Goal: Task Accomplishment & Management: Complete application form

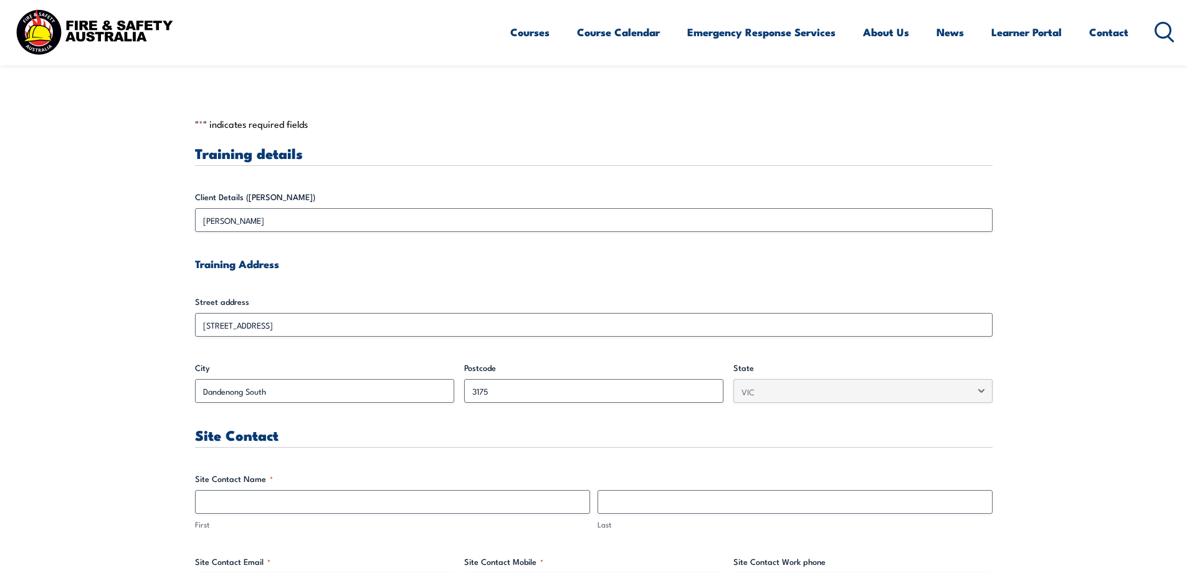
scroll to position [436, 0]
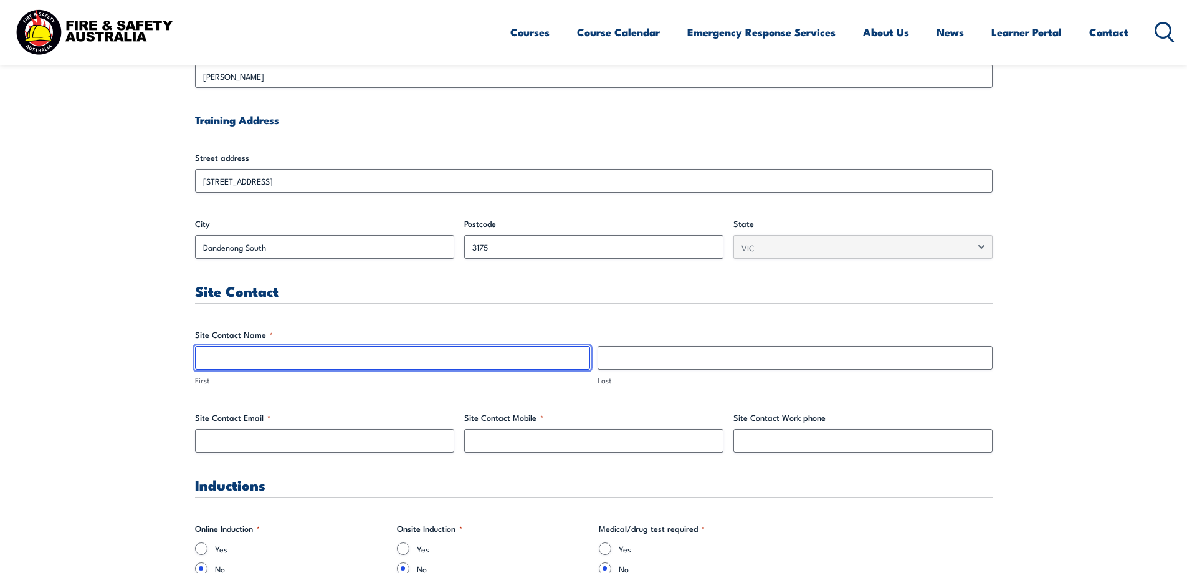
click at [323, 357] on input "First" at bounding box center [392, 358] width 395 height 24
type input "[PERSON_NAME]"
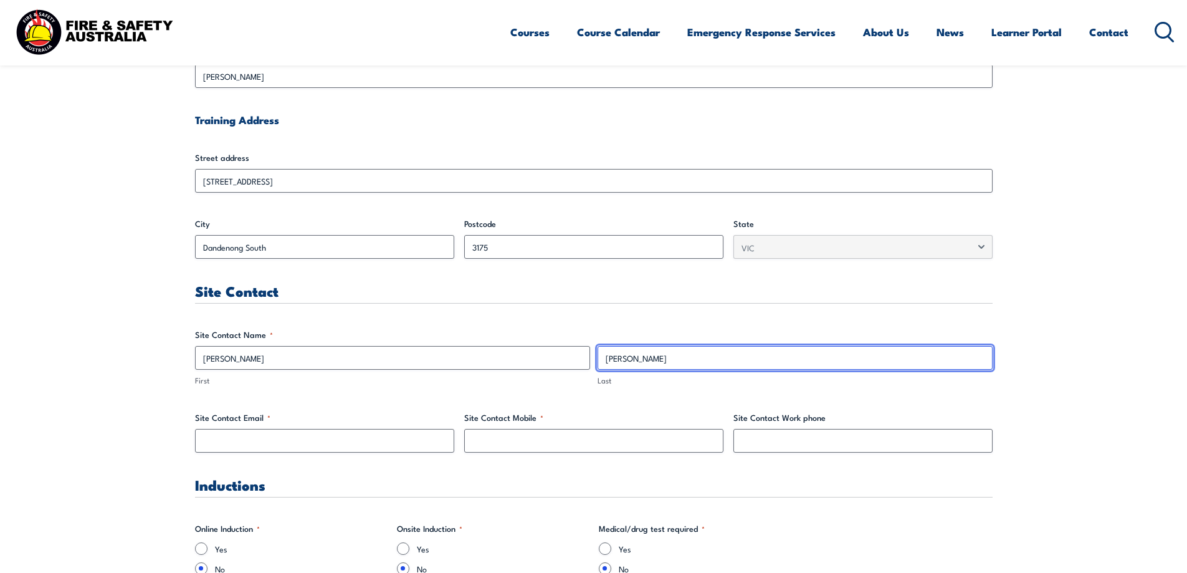
type input "[PERSON_NAME]"
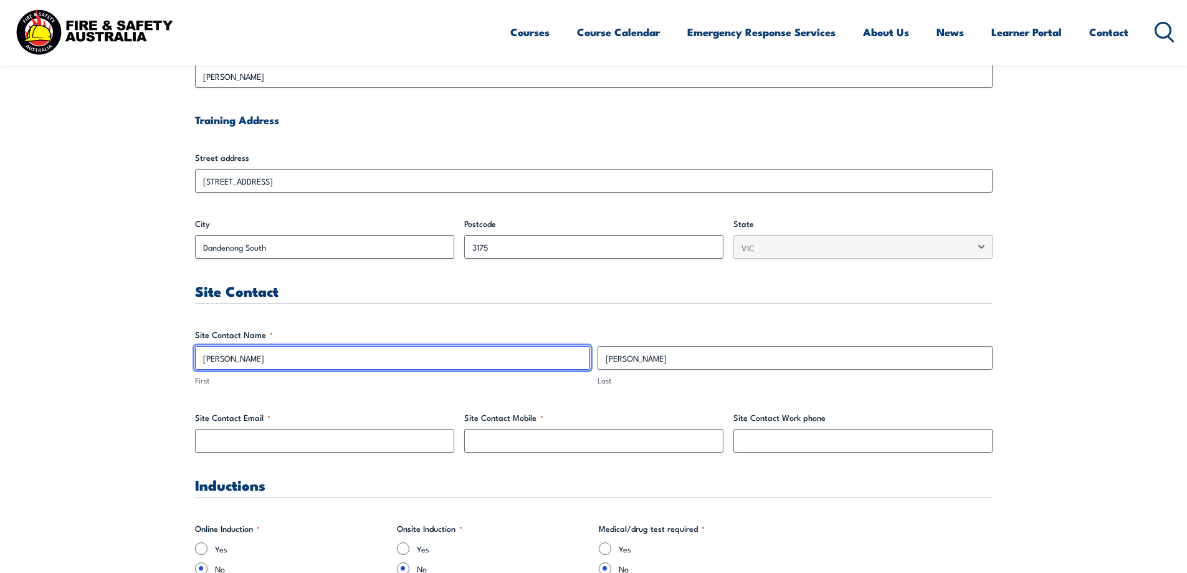
click at [241, 359] on input "[PERSON_NAME]" at bounding box center [392, 358] width 395 height 24
type input "Thea"
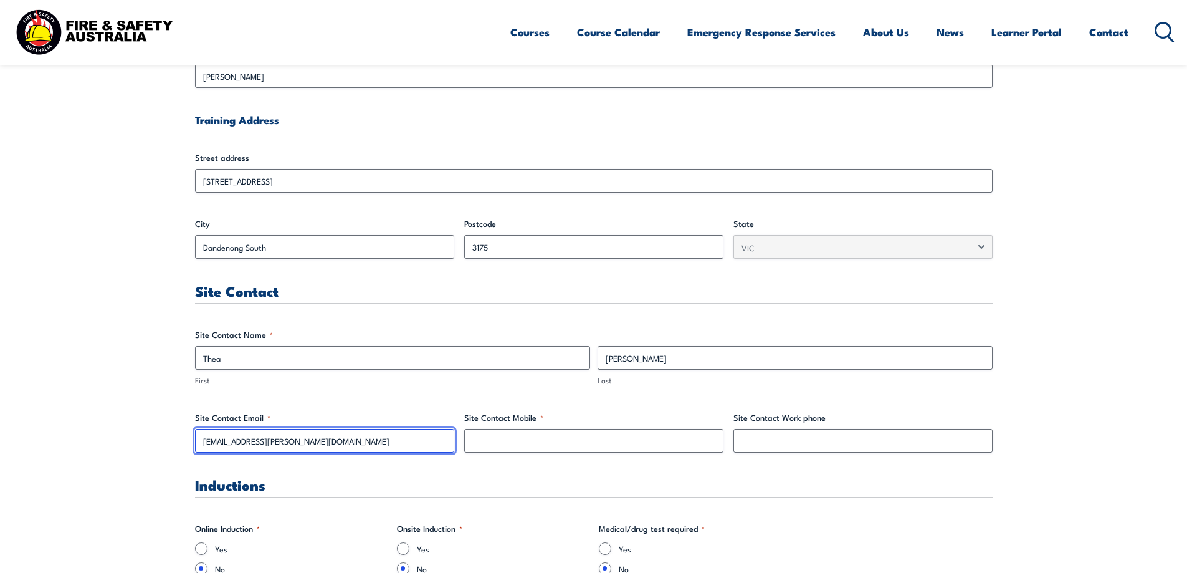
type input "[EMAIL_ADDRESS][PERSON_NAME][DOMAIN_NAME]"
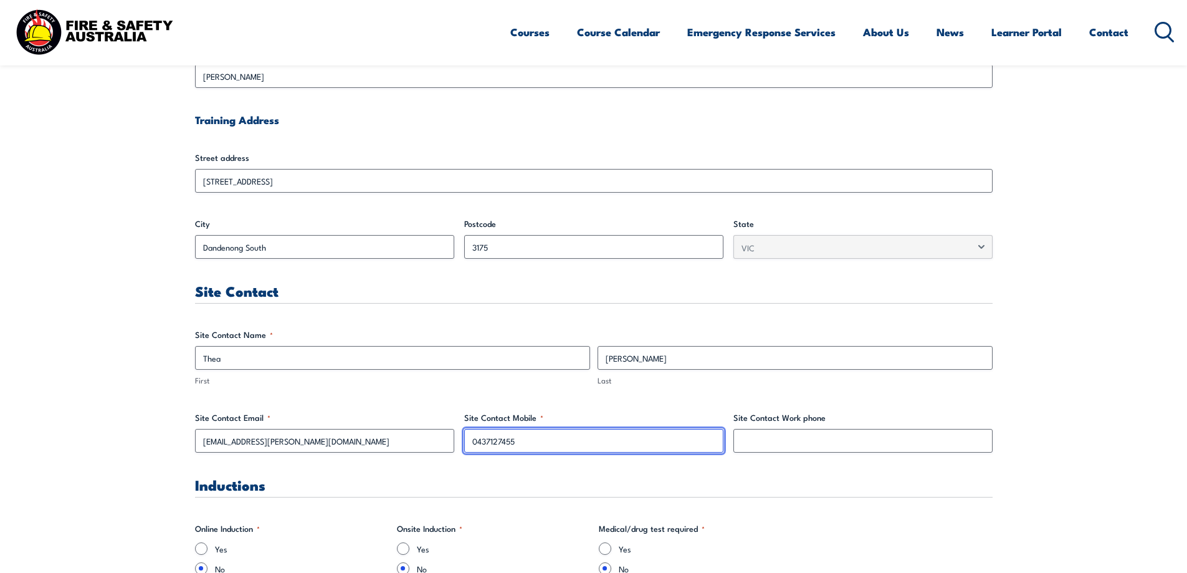
type input "0437127455"
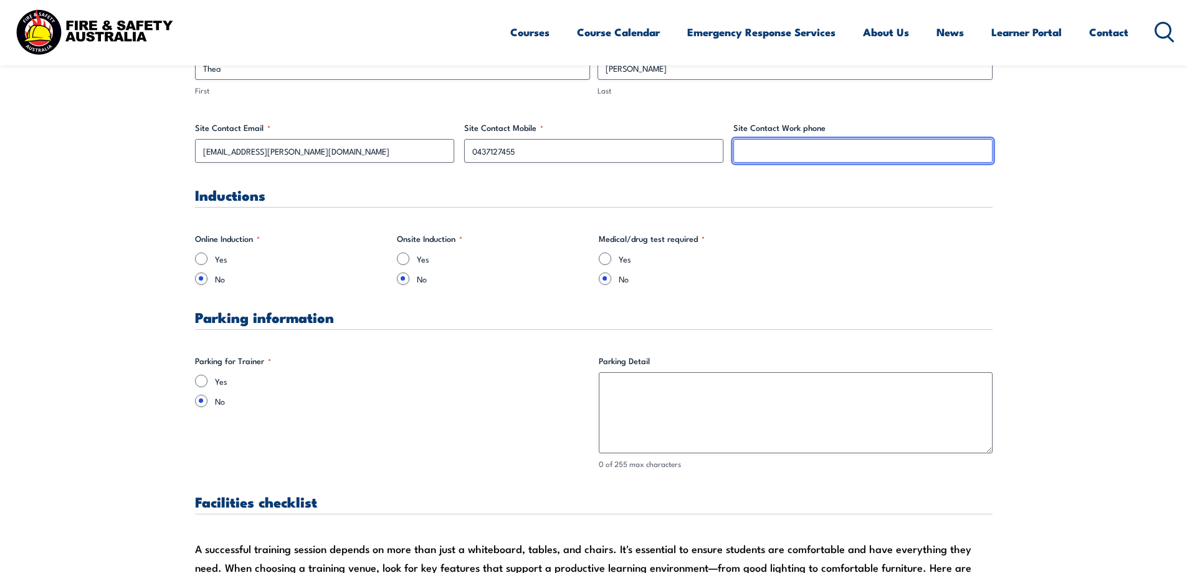
scroll to position [748, 0]
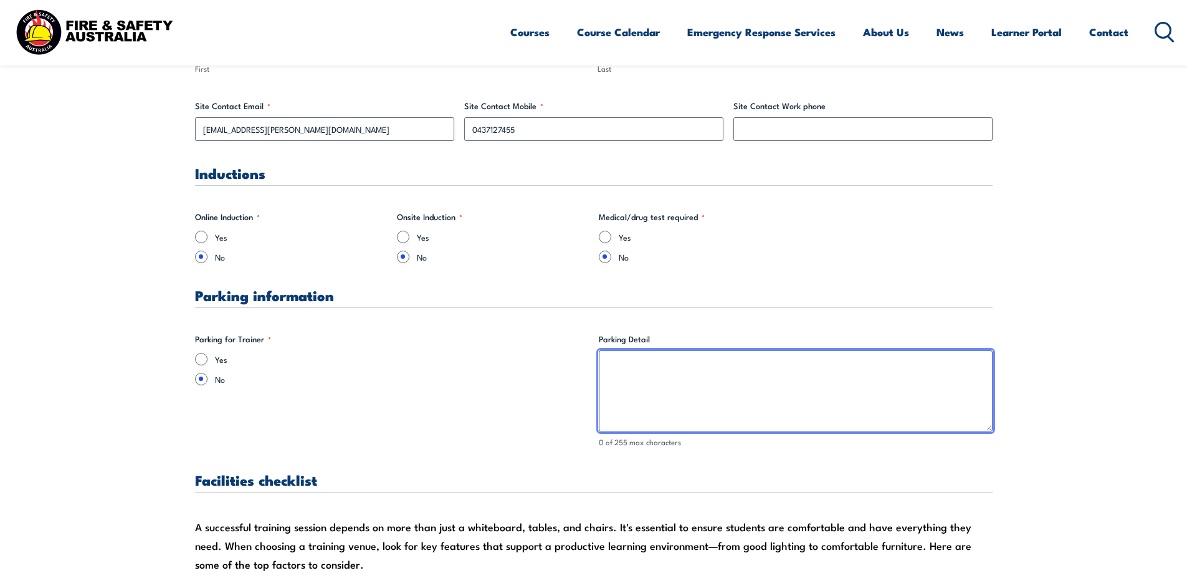
click at [682, 376] on textarea "Parking Detail" at bounding box center [796, 390] width 394 height 81
type textarea "Park at the front office and call me (Thea). I'll"
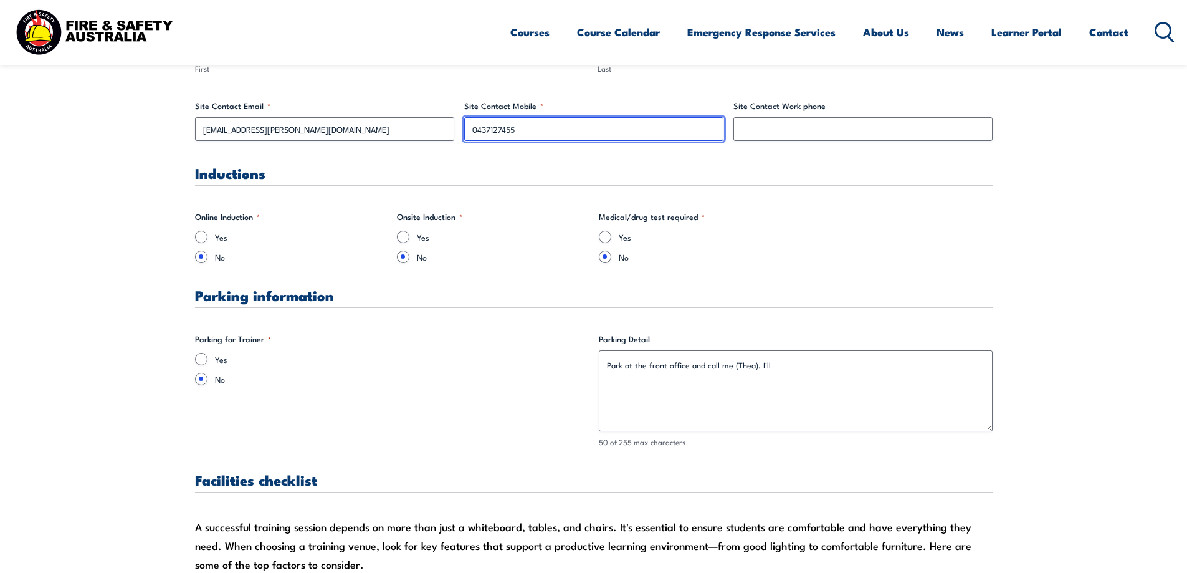
click at [486, 130] on input "0437127455" at bounding box center [593, 129] width 259 height 24
click at [566, 122] on input "0437127455" at bounding box center [593, 129] width 259 height 24
click at [492, 127] on input "0437127455" at bounding box center [593, 129] width 259 height 24
click at [492, 126] on input "0437127455" at bounding box center [593, 129] width 259 height 24
click at [833, 117] on div "Site Contact Work phone" at bounding box center [862, 120] width 259 height 41
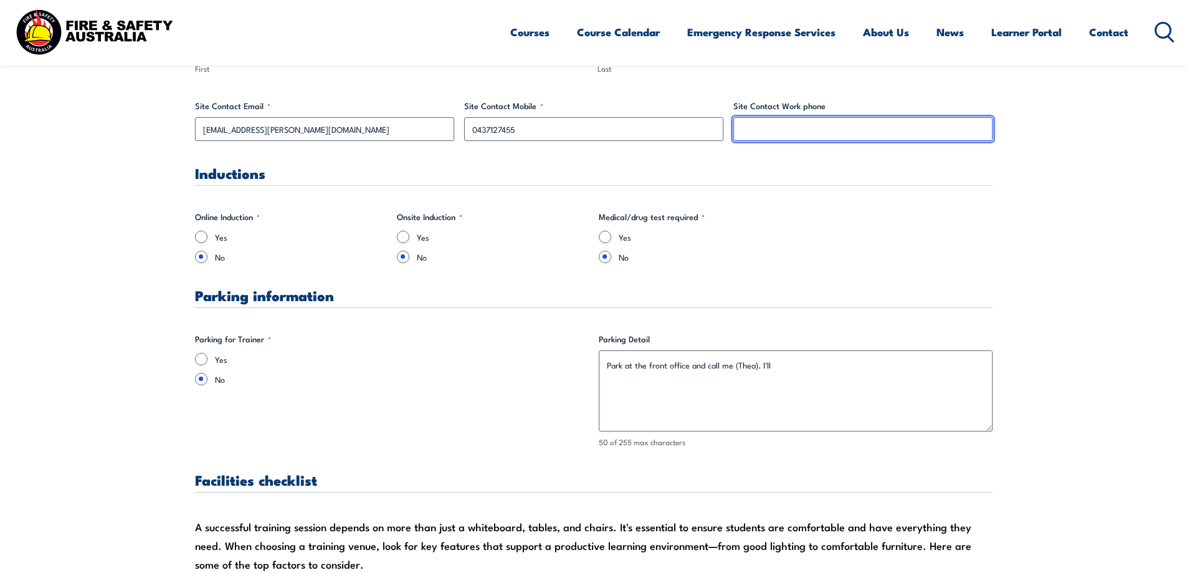
click at [818, 130] on input "Site Contact Work phone" at bounding box center [862, 129] width 259 height 24
type input "0438282955"
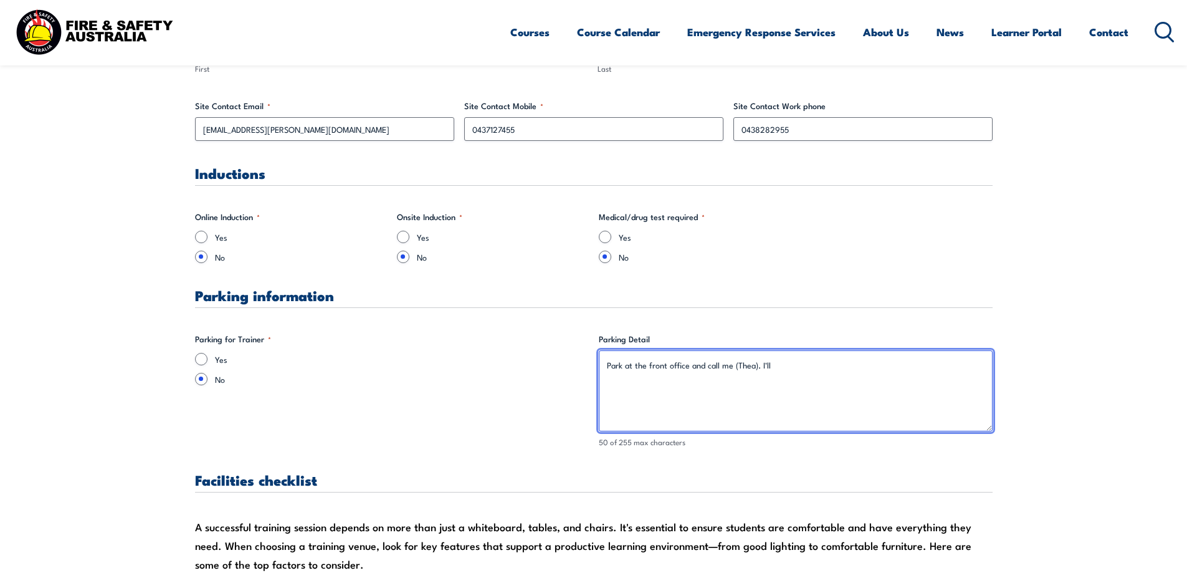
click at [821, 378] on textarea "Park at the front office and call me (Thea). I'll" at bounding box center [796, 390] width 394 height 81
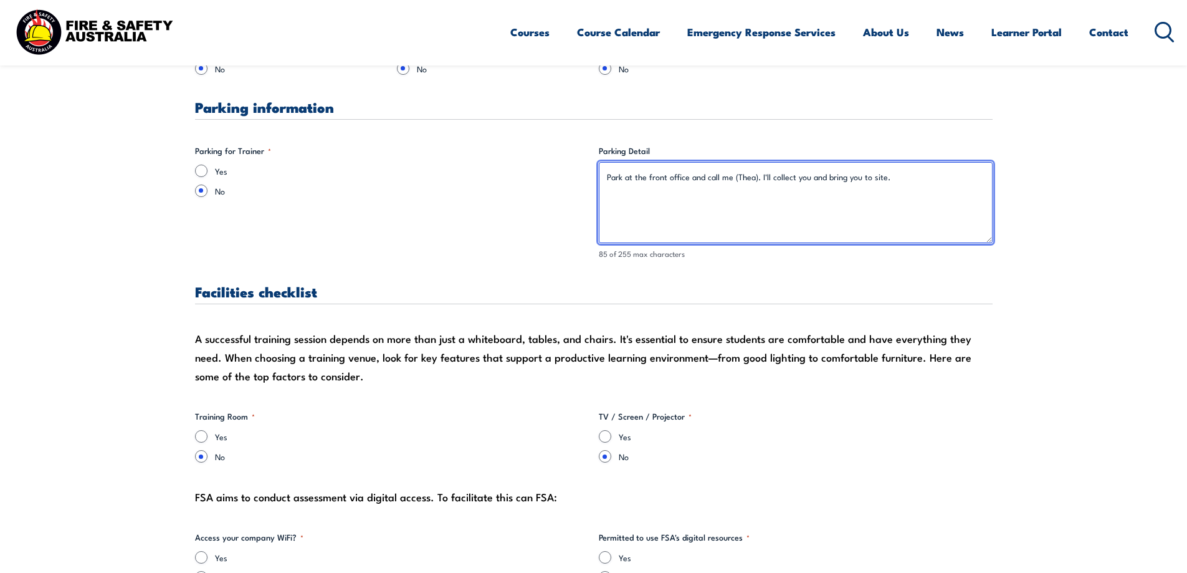
scroll to position [935, 0]
click at [909, 188] on textarea "Park at the front office and call me (Thea). I'll collect you and bring you to …" at bounding box center [796, 203] width 394 height 81
drag, startPoint x: 929, startPoint y: 181, endPoint x: 772, endPoint y: 178, distance: 156.4
click at [772, 178] on textarea "Park at the front office and call me (Thea). I'll collect you and bring you to …" at bounding box center [796, 203] width 394 height 81
type textarea "Park at the front office and call me (Thea). I'll come and meet you there."
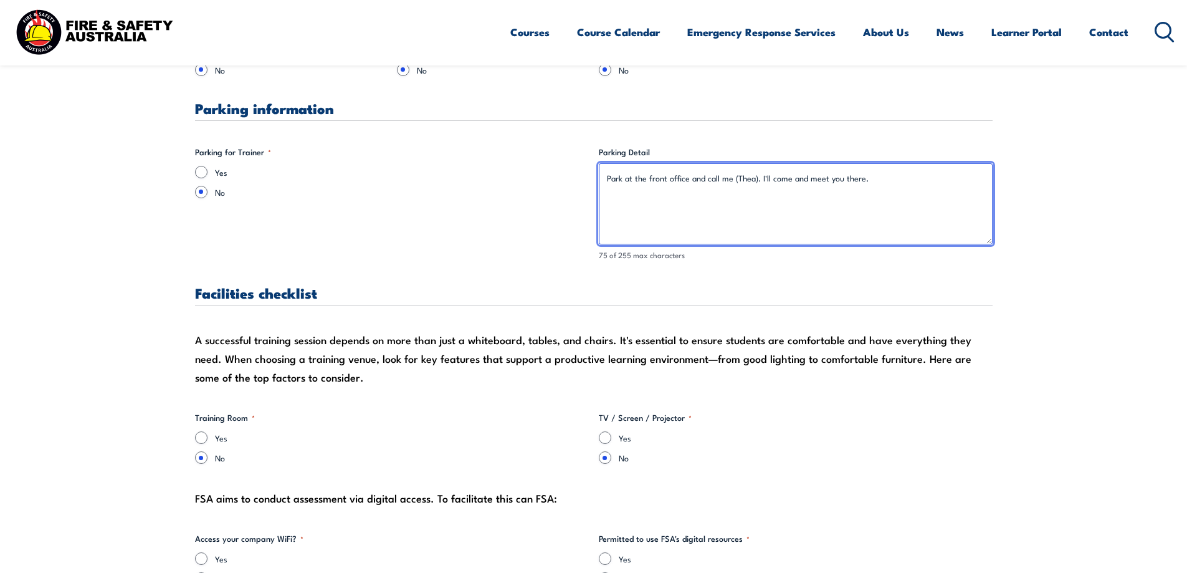
click at [915, 180] on textarea "Park at the front office and call me (Thea). I'll come and meet you there." at bounding box center [796, 203] width 394 height 81
click at [906, 186] on textarea "Park at the front office and call me (Thea). I'll come and meet you there." at bounding box center [796, 203] width 394 height 81
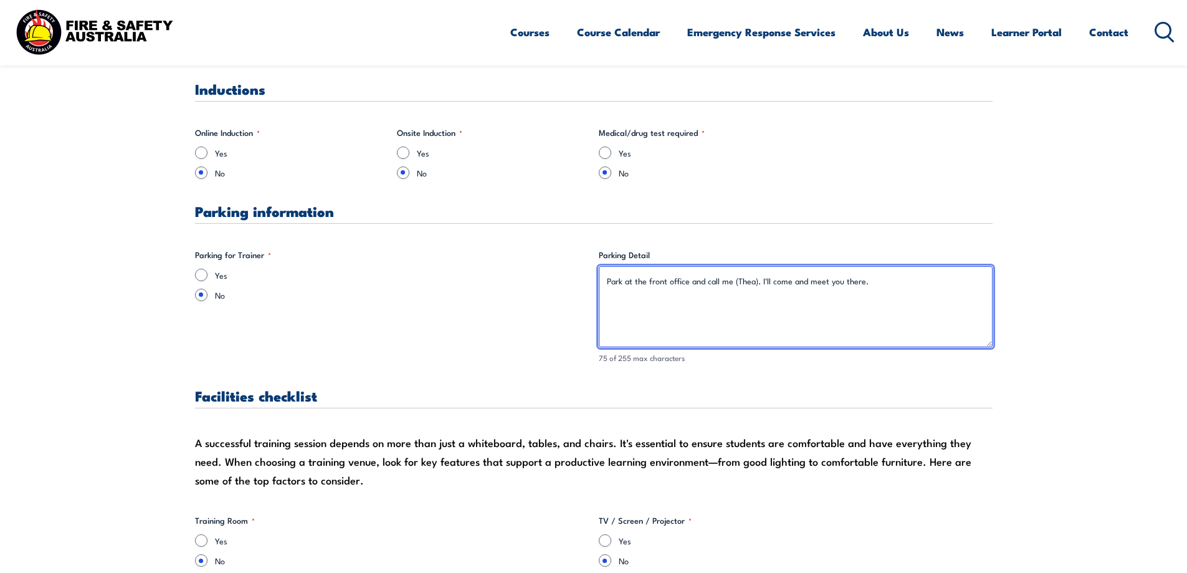
scroll to position [810, 0]
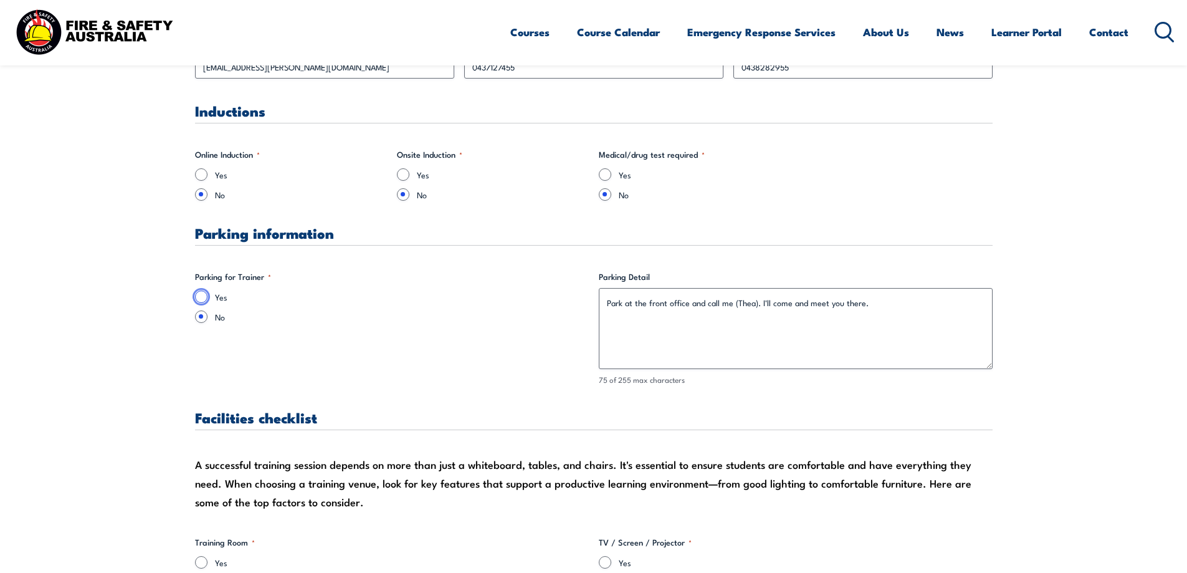
click at [202, 296] on input "Yes" at bounding box center [201, 296] width 12 height 12
radio input "true"
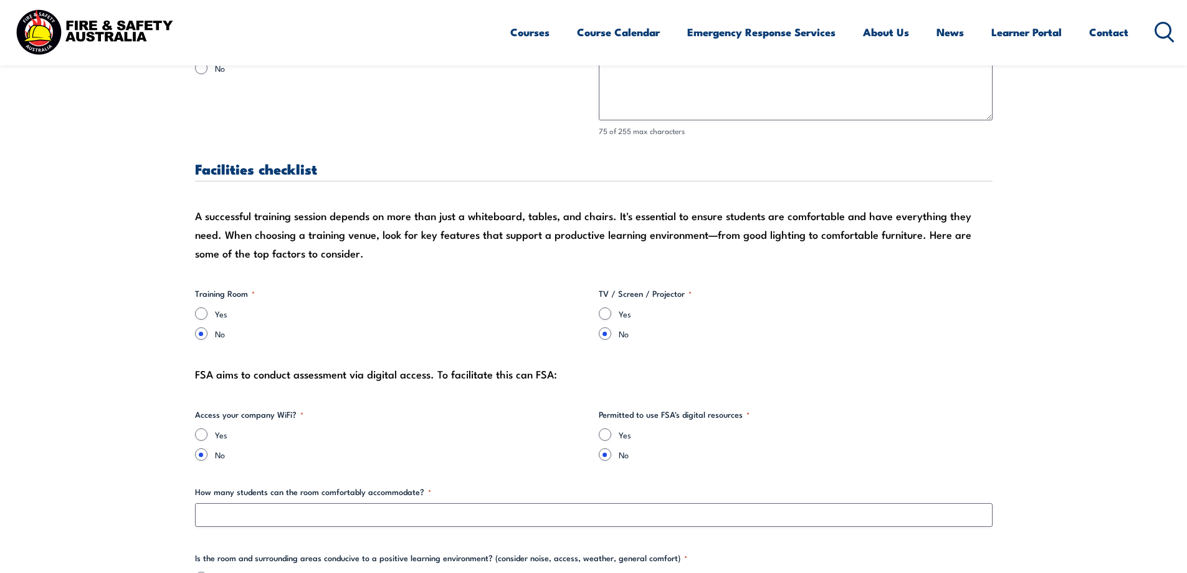
scroll to position [1059, 0]
click at [203, 310] on input "Yes" at bounding box center [201, 313] width 12 height 12
radio input "true"
click at [607, 313] on input "Yes" at bounding box center [605, 313] width 12 height 12
radio input "true"
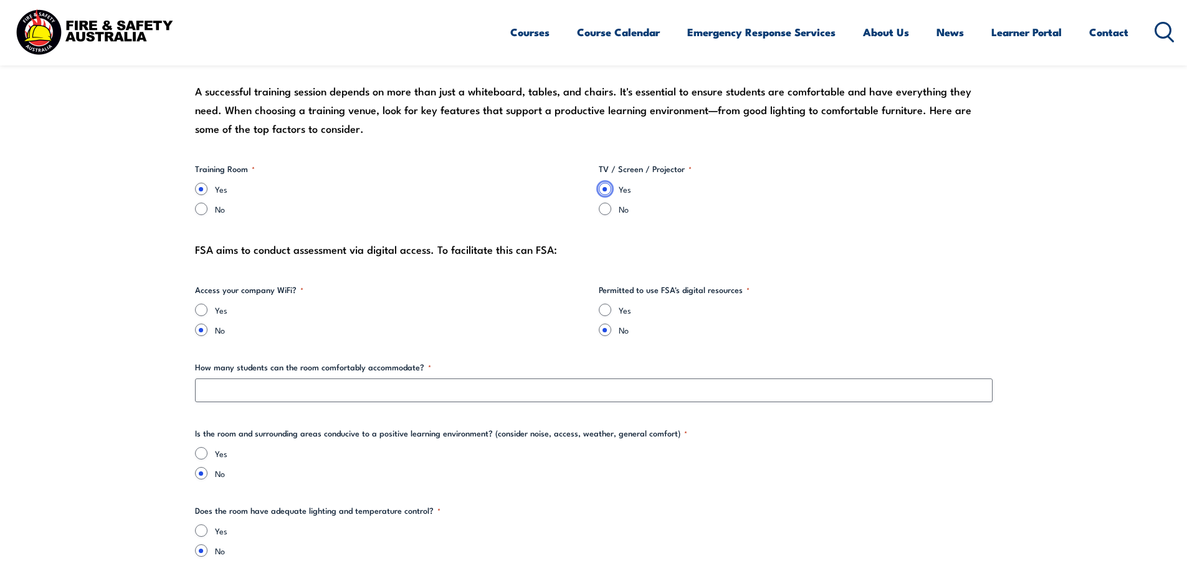
scroll to position [1184, 0]
click at [608, 308] on input "Yes" at bounding box center [605, 309] width 12 height 12
radio input "true"
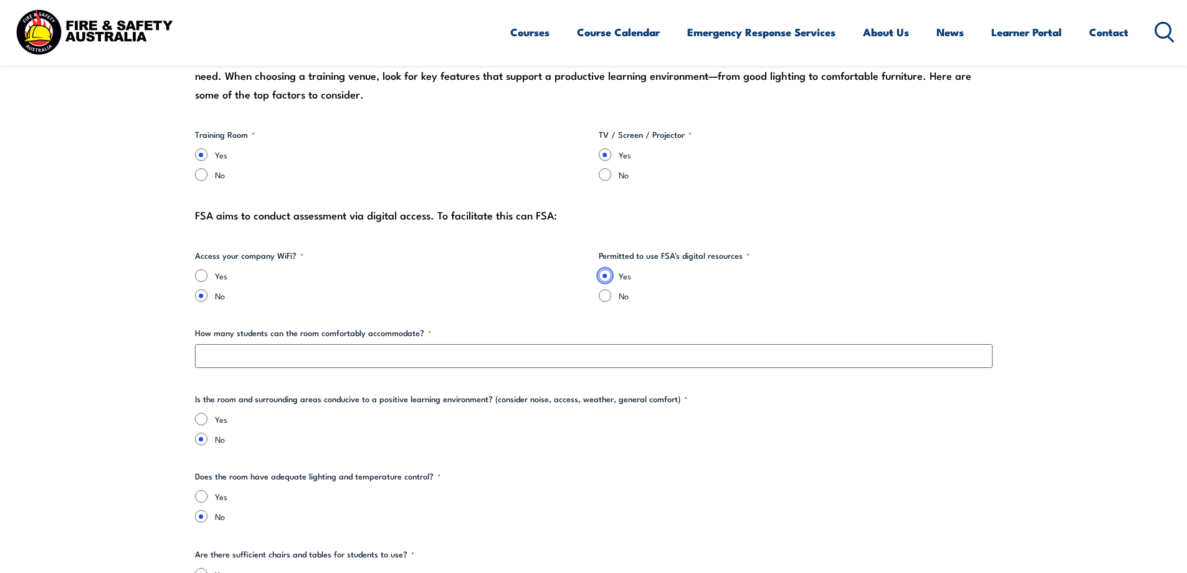
scroll to position [1246, 0]
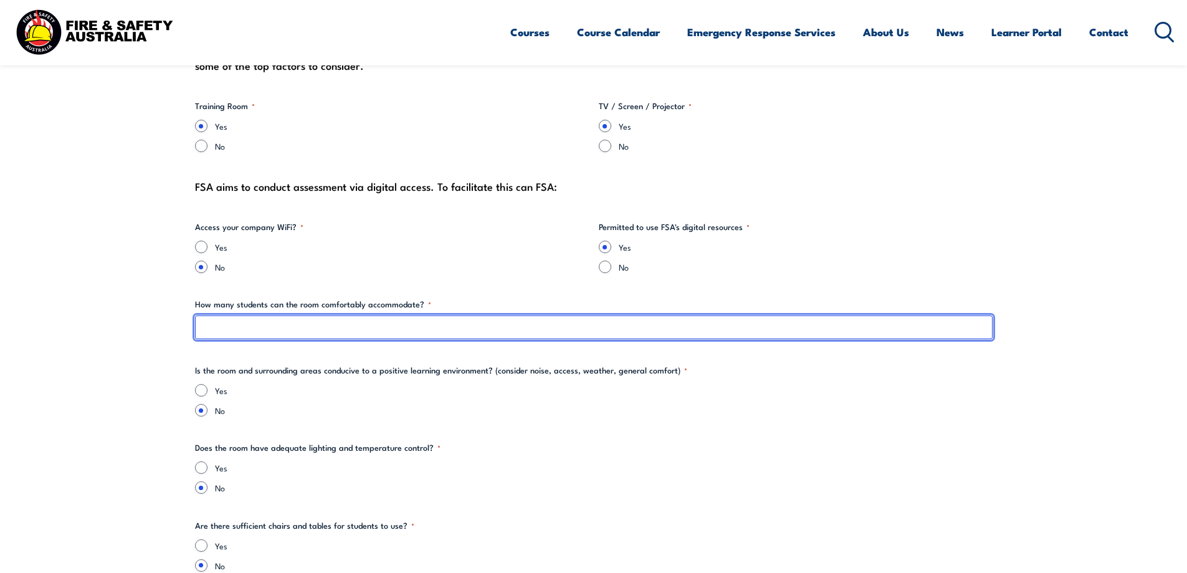
click at [273, 327] on input "How many students can the room comfortably accommodate? *" at bounding box center [594, 327] width 798 height 24
type input "15"
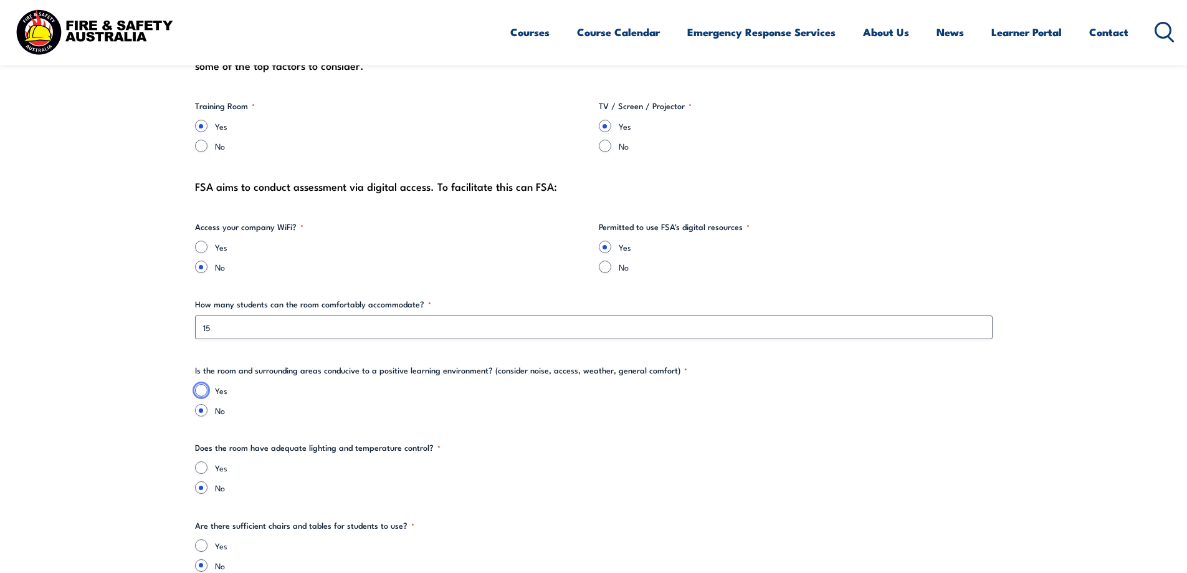
click at [204, 389] on input "Yes" at bounding box center [201, 390] width 12 height 12
radio input "true"
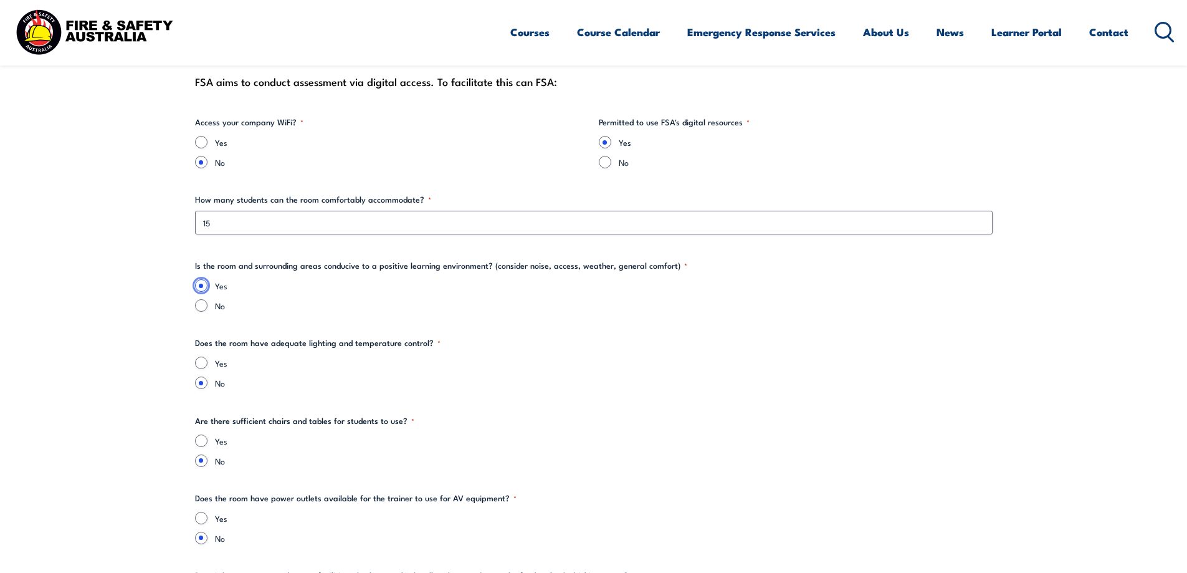
scroll to position [1371, 0]
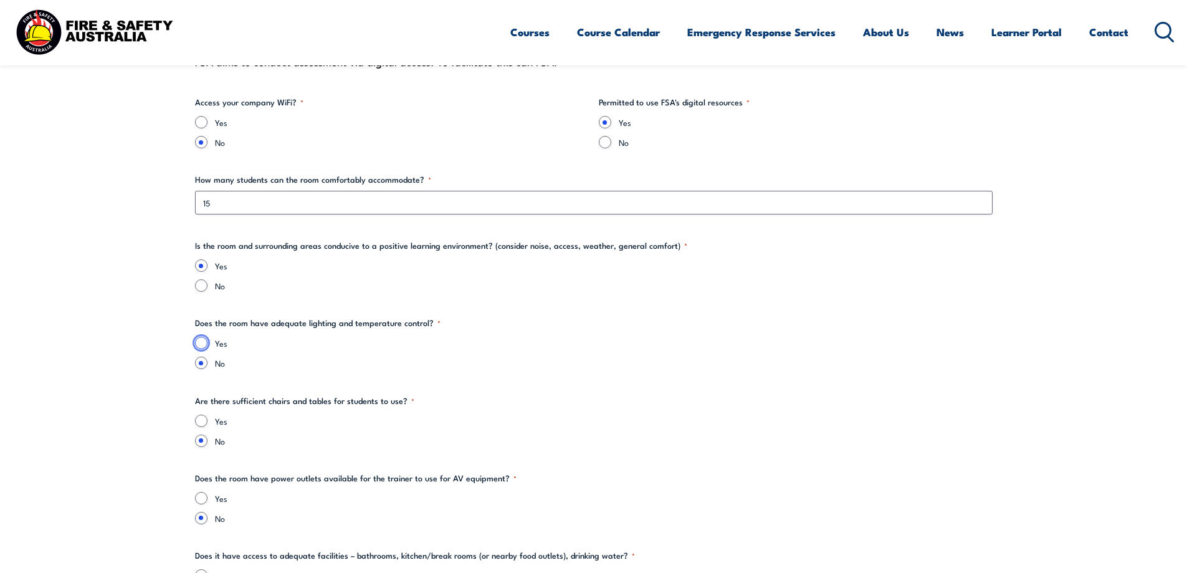
click at [201, 344] on input "Yes" at bounding box center [201, 343] width 12 height 12
radio input "true"
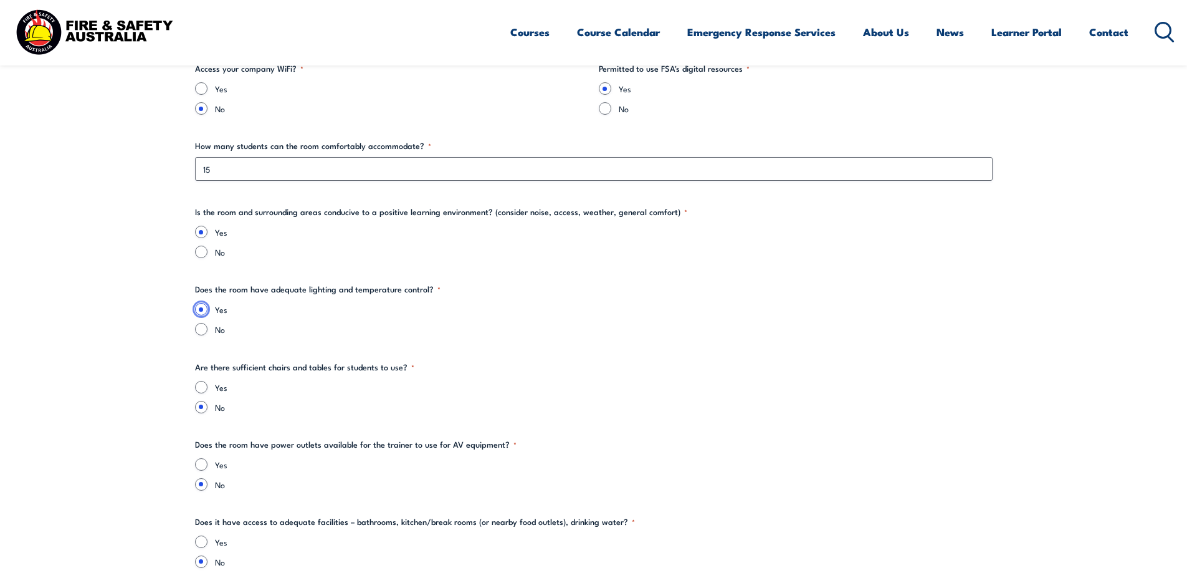
scroll to position [1433, 0]
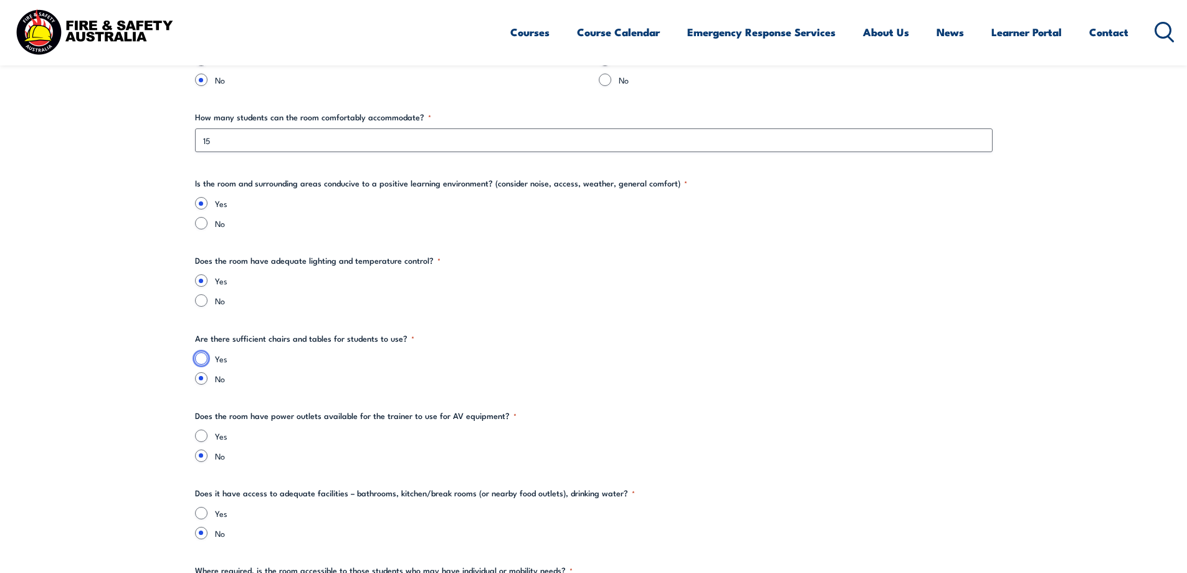
click at [202, 356] on input "Yes" at bounding box center [201, 358] width 12 height 12
radio input "true"
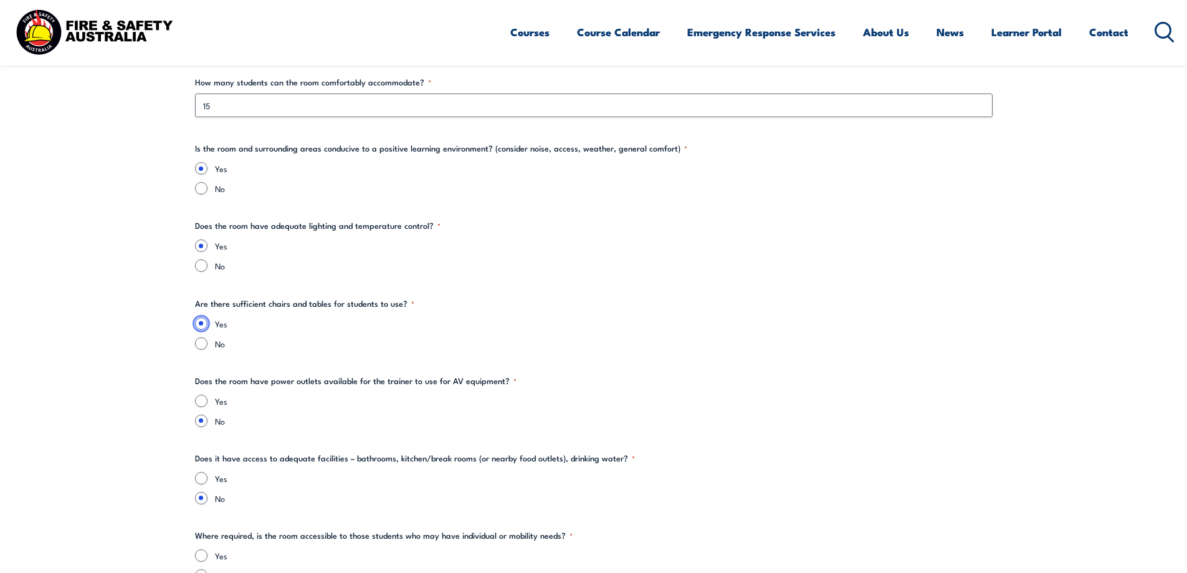
scroll to position [1496, 0]
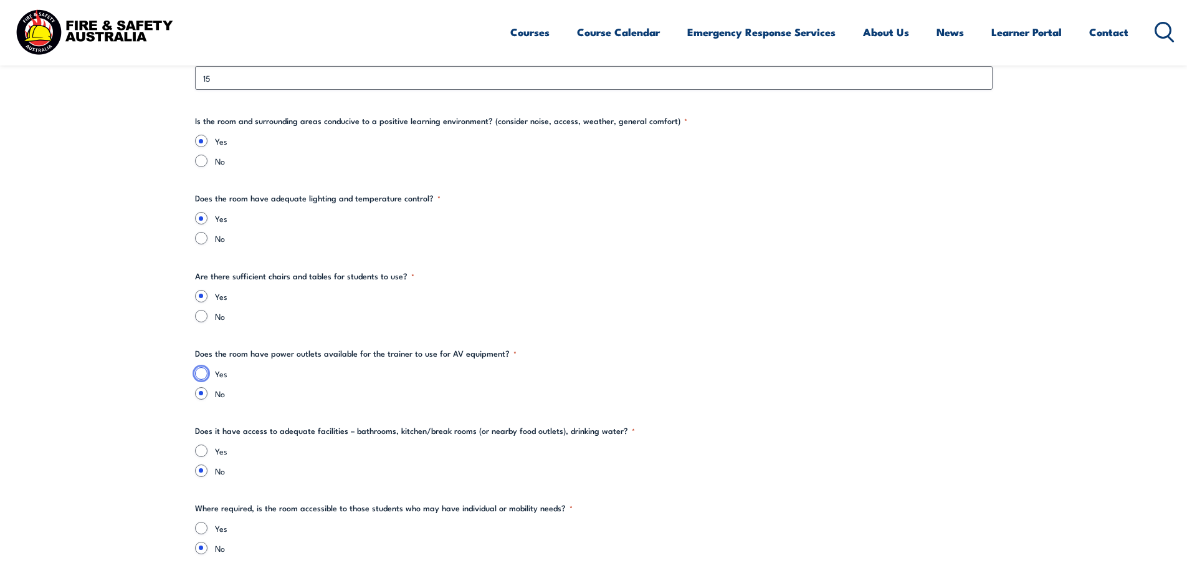
click at [201, 373] on input "Yes" at bounding box center [201, 373] width 12 height 12
radio input "true"
click at [202, 449] on input "Yes" at bounding box center [201, 450] width 12 height 12
radio input "true"
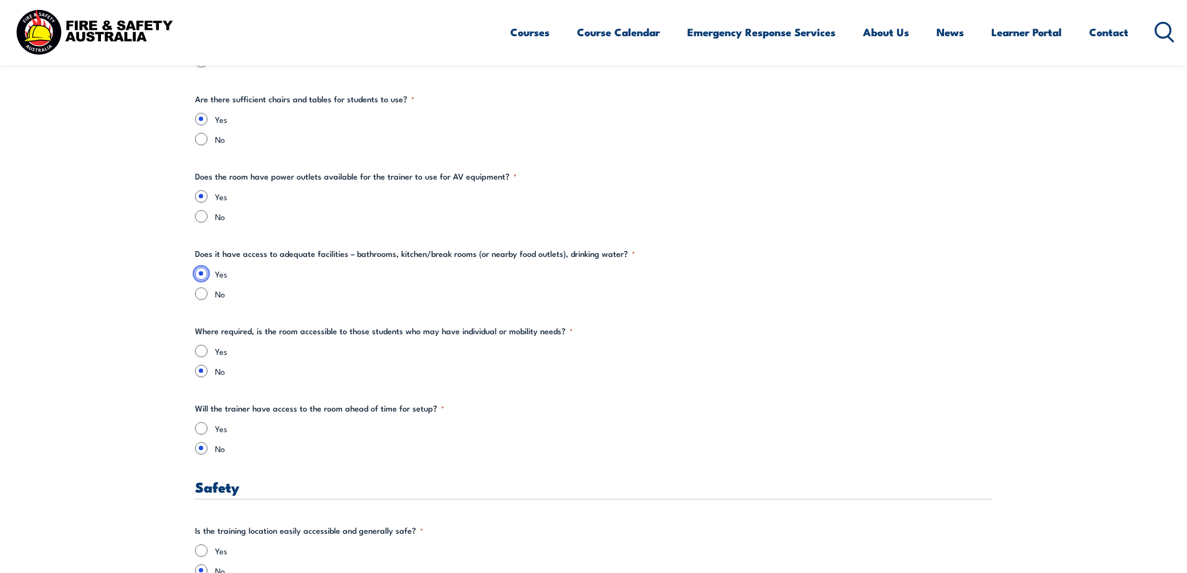
scroll to position [1683, 0]
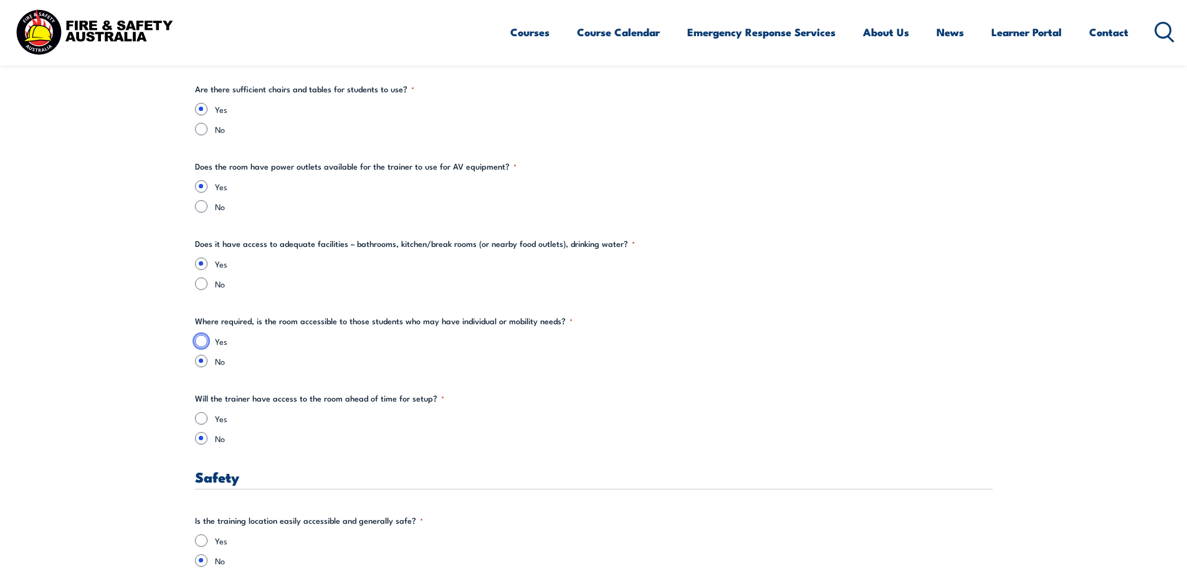
click at [201, 338] on input "Yes" at bounding box center [201, 341] width 12 height 12
radio input "true"
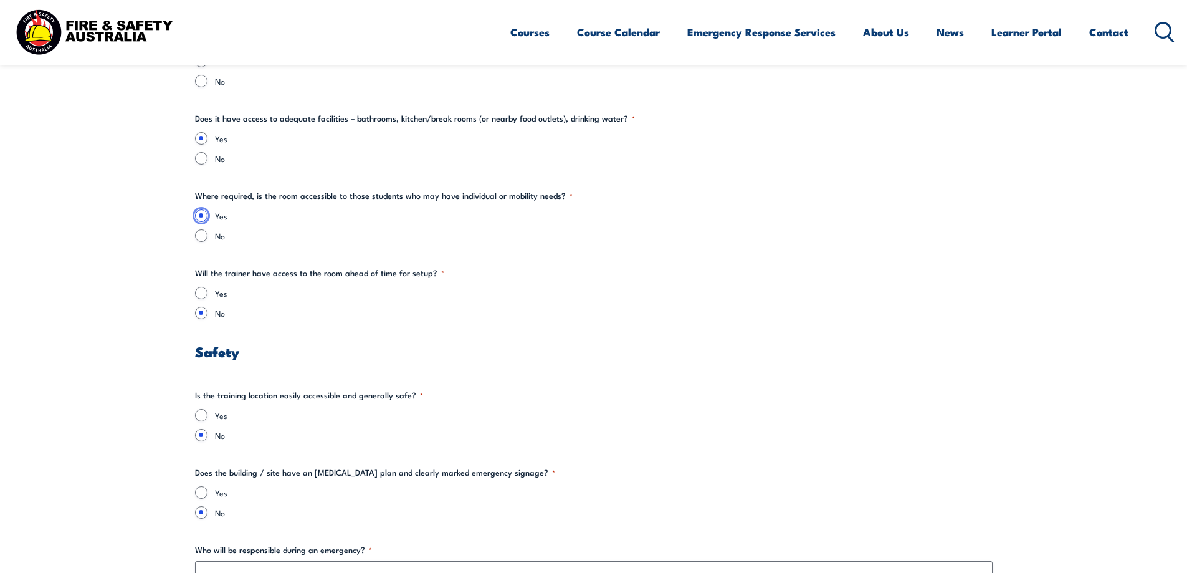
scroll to position [1870, 0]
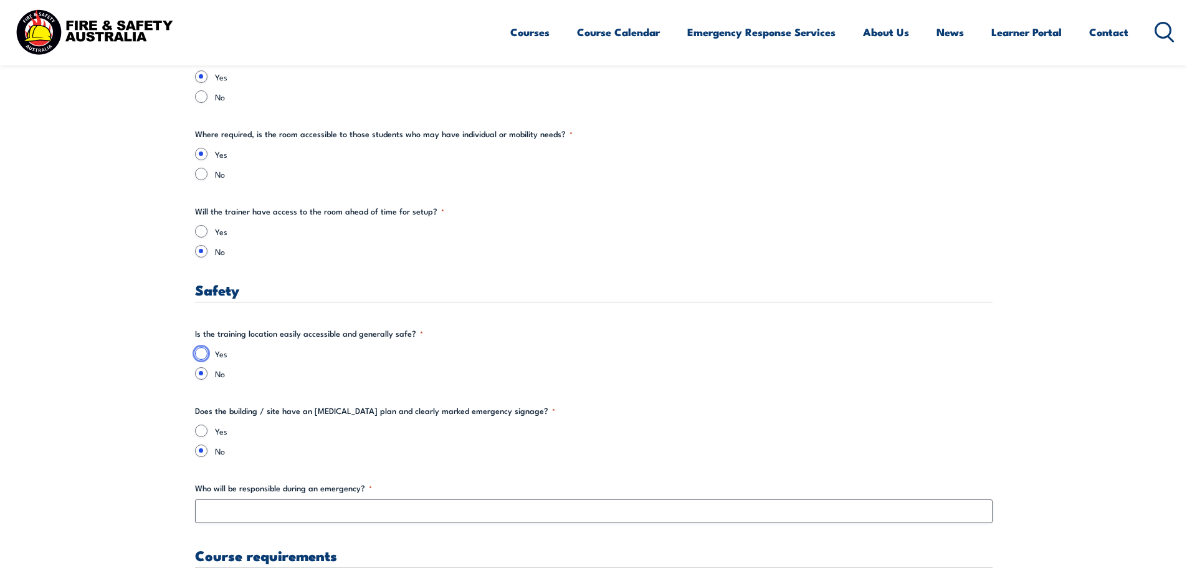
click at [204, 352] on input "Yes" at bounding box center [201, 353] width 12 height 12
radio input "true"
click at [199, 431] on input "Yes" at bounding box center [201, 430] width 12 height 12
radio input "true"
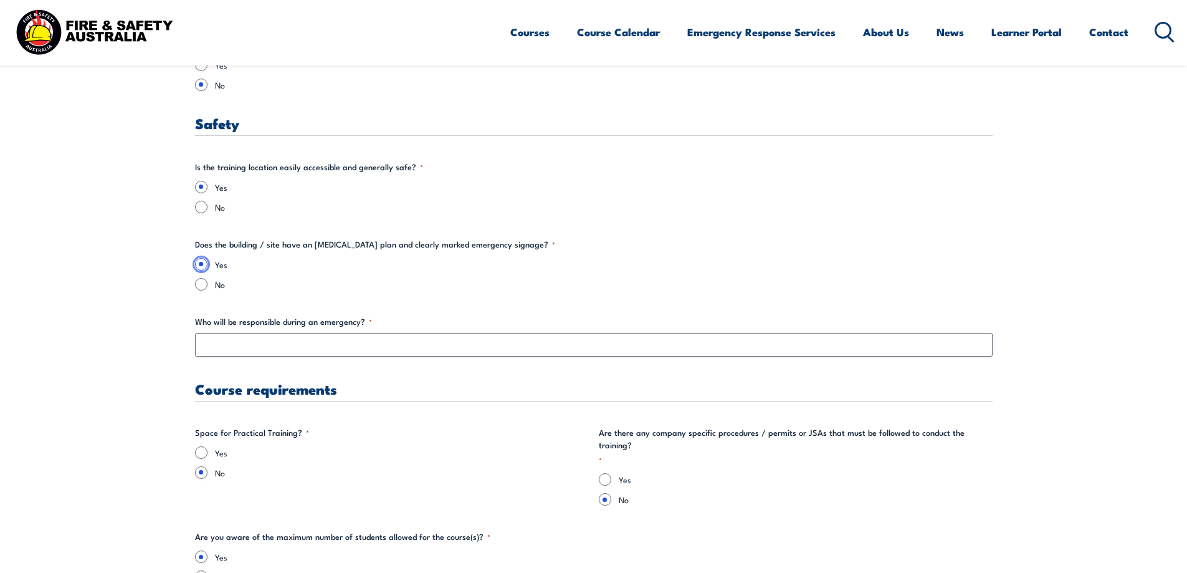
scroll to position [2056, 0]
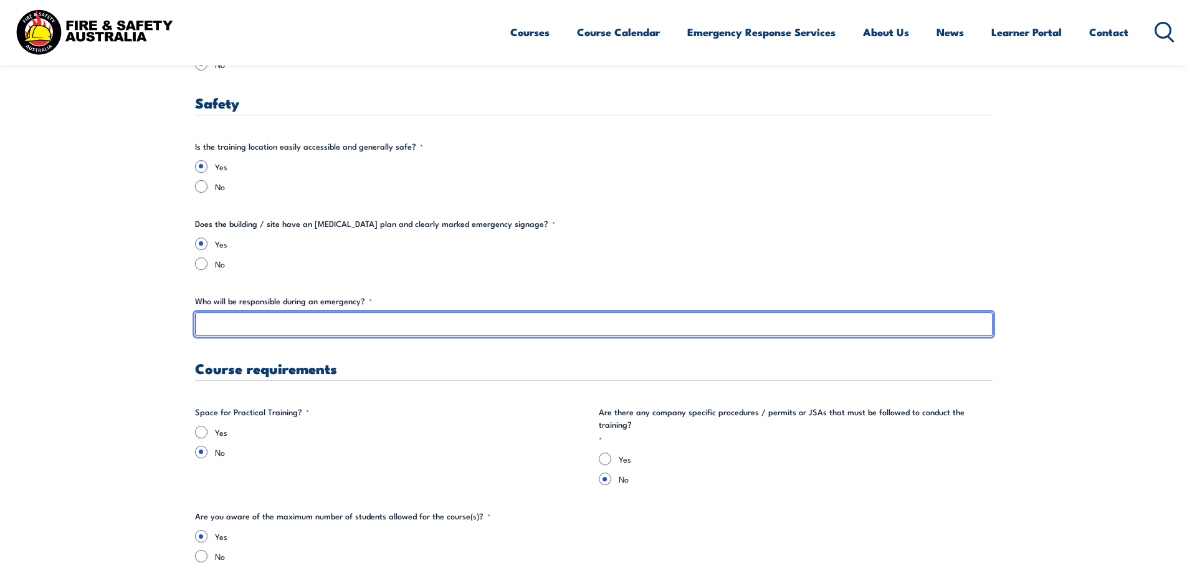
click at [301, 322] on input "Who will be responsible during an emergency? *" at bounding box center [594, 324] width 798 height 24
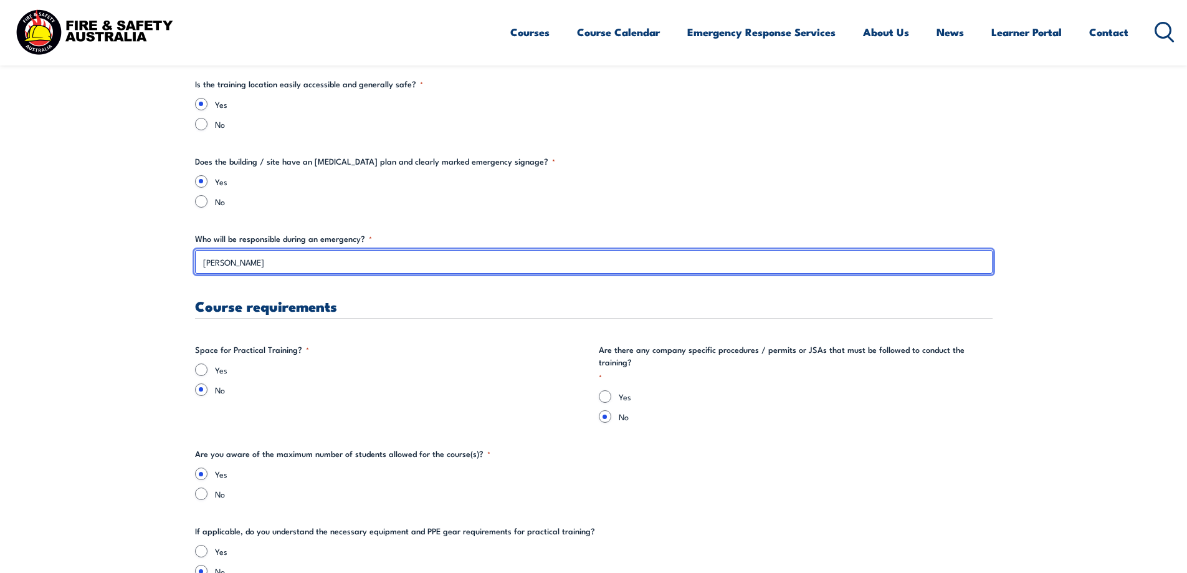
scroll to position [2181, 0]
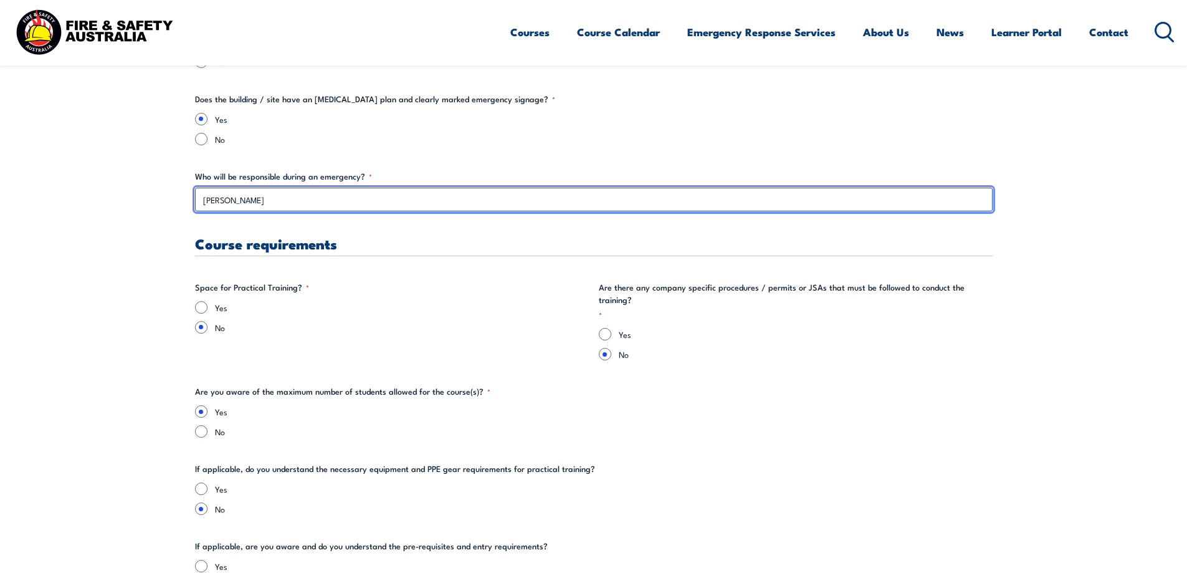
type input "[PERSON_NAME]"
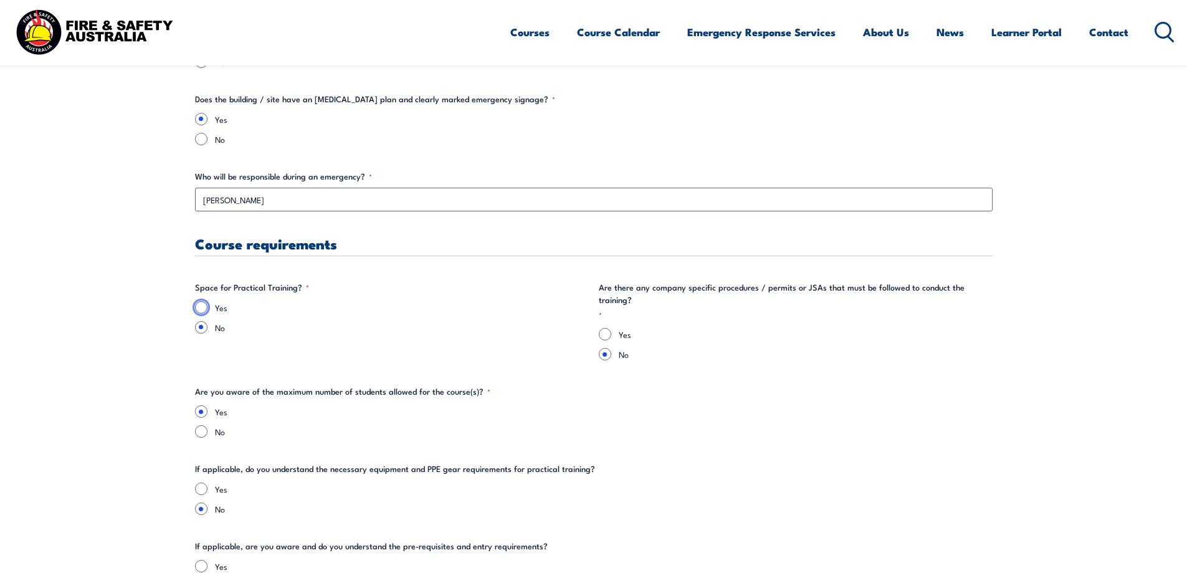
click at [204, 306] on input "Yes" at bounding box center [201, 307] width 12 height 12
radio input "true"
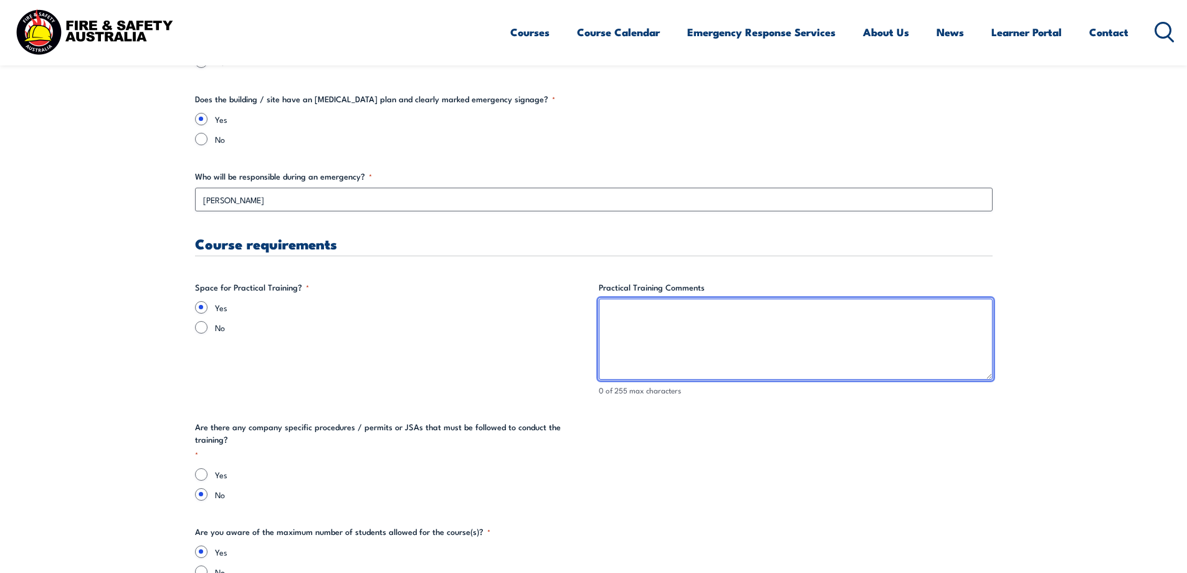
click at [667, 326] on textarea "Practical Training Comments" at bounding box center [796, 339] width 394 height 81
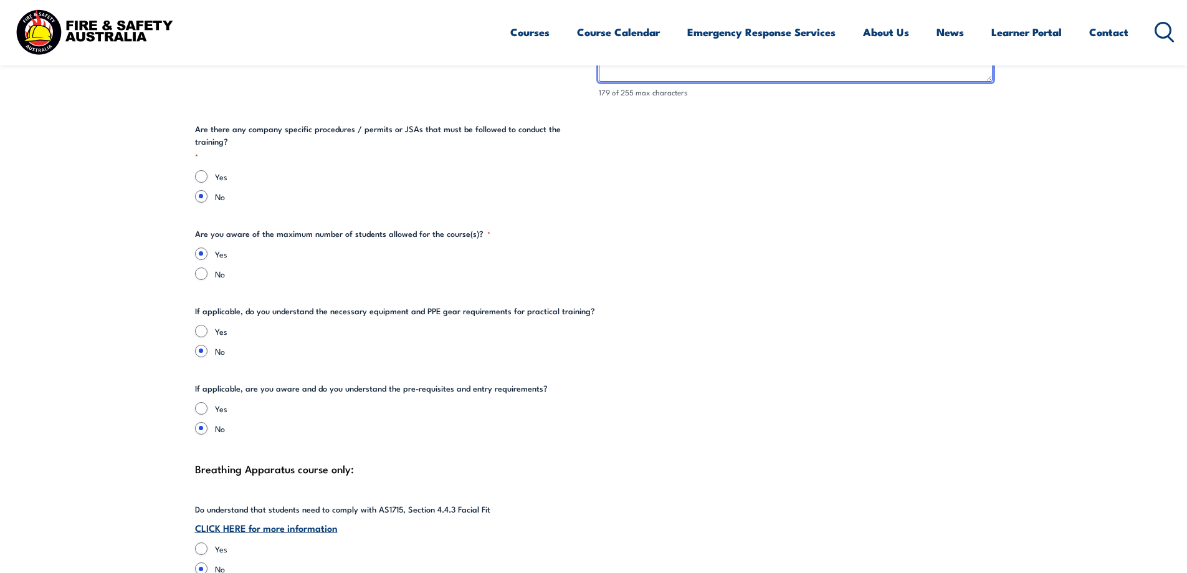
scroll to position [2493, 0]
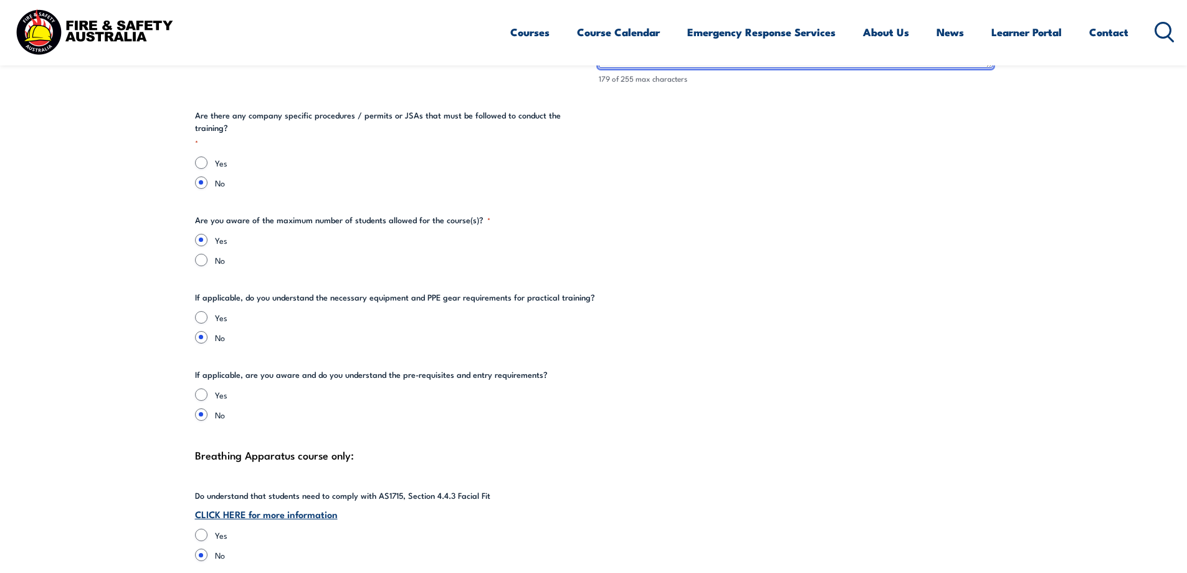
type textarea "The spill kits are at a different location to the training room. I will try and…"
click at [203, 311] on input "Yes" at bounding box center [201, 317] width 12 height 12
radio input "true"
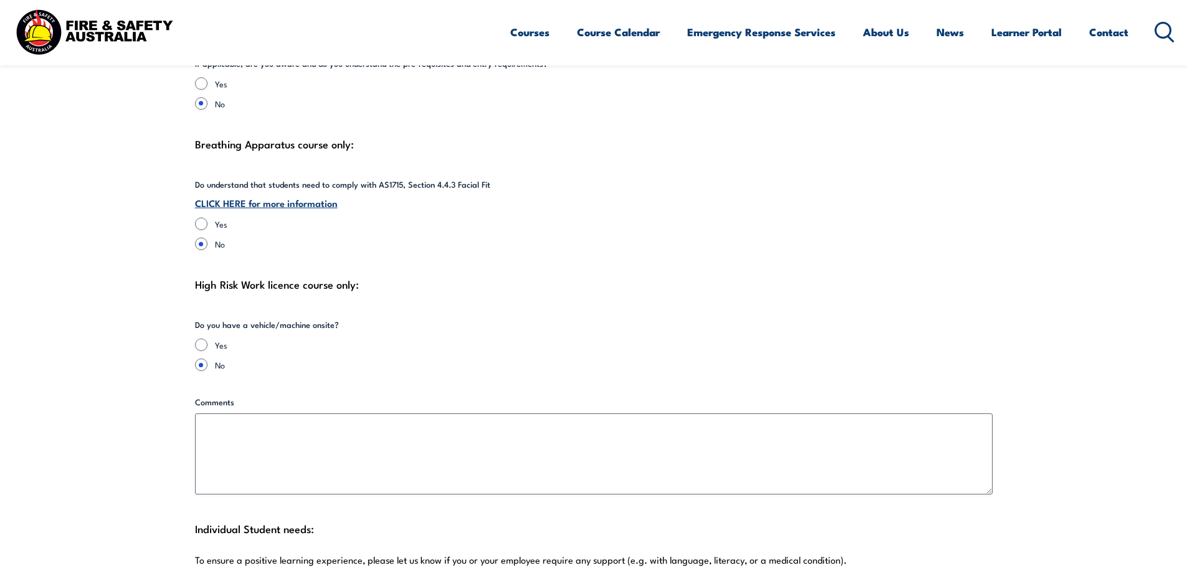
scroll to position [2804, 0]
click at [206, 338] on input "Yes" at bounding box center [201, 344] width 12 height 12
radio input "true"
click at [203, 358] on input "No" at bounding box center [201, 364] width 12 height 12
radio input "true"
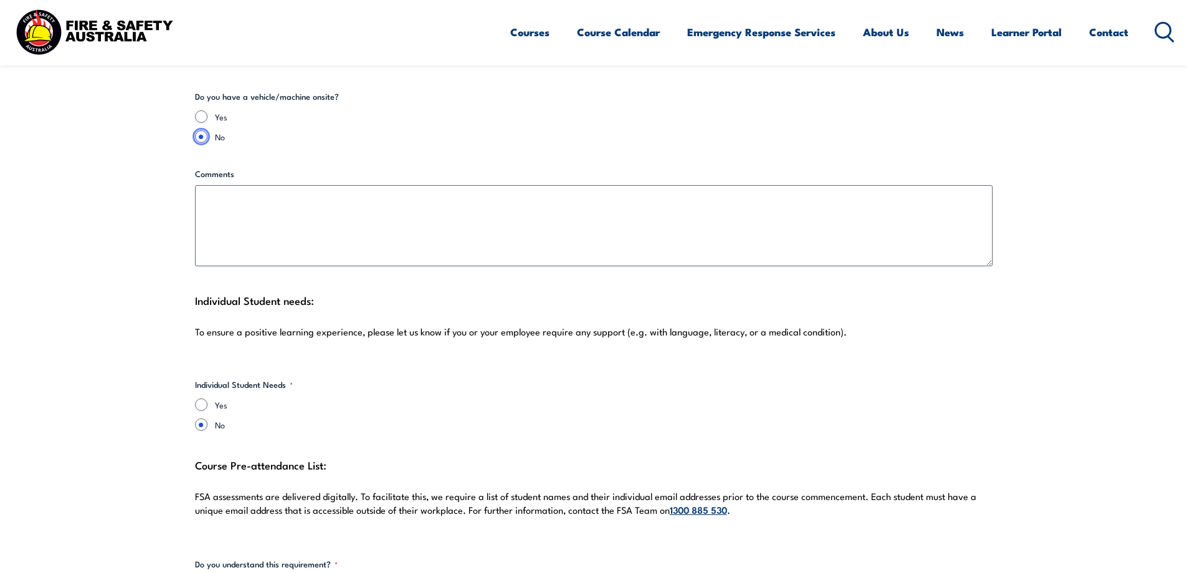
scroll to position [3054, 0]
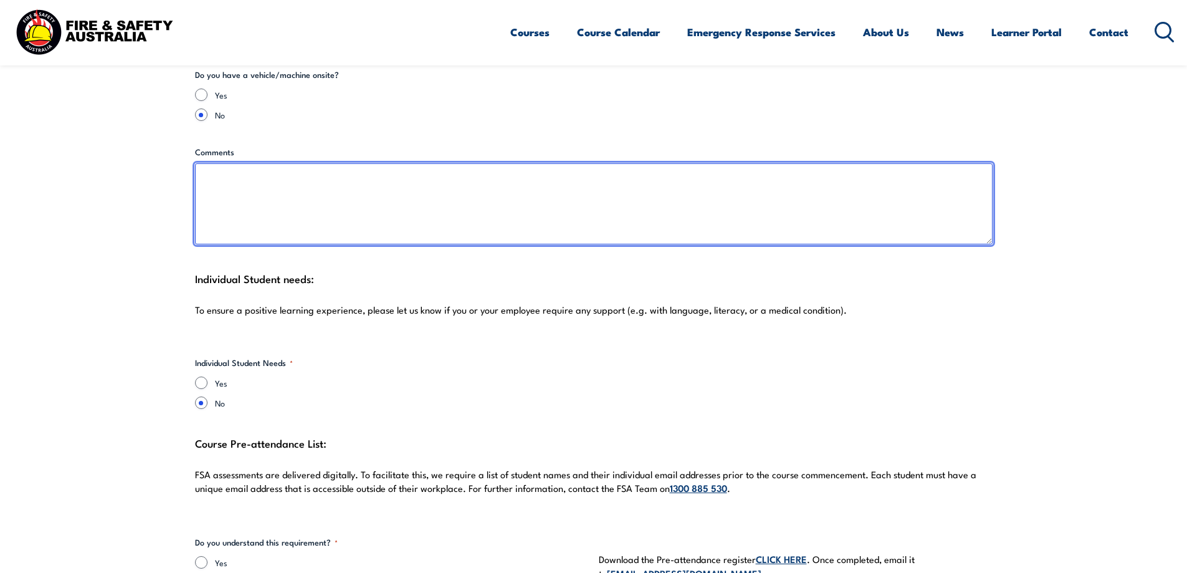
click at [342, 211] on textarea "Comments" at bounding box center [594, 203] width 798 height 81
type textarea "There are several site cars"
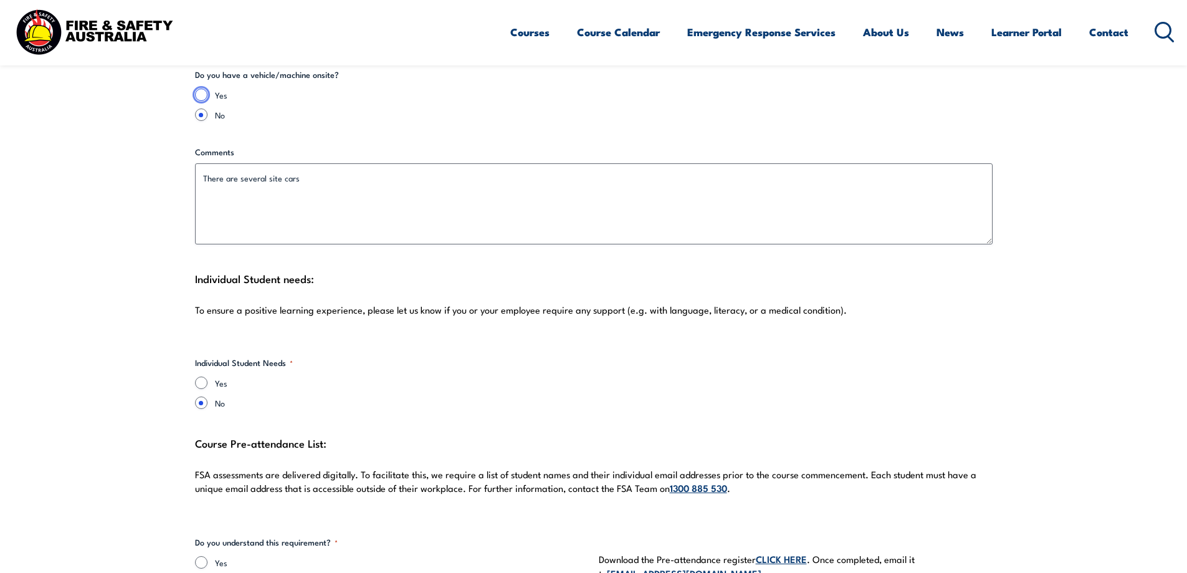
click at [197, 88] on input "Yes" at bounding box center [201, 94] width 12 height 12
radio input "true"
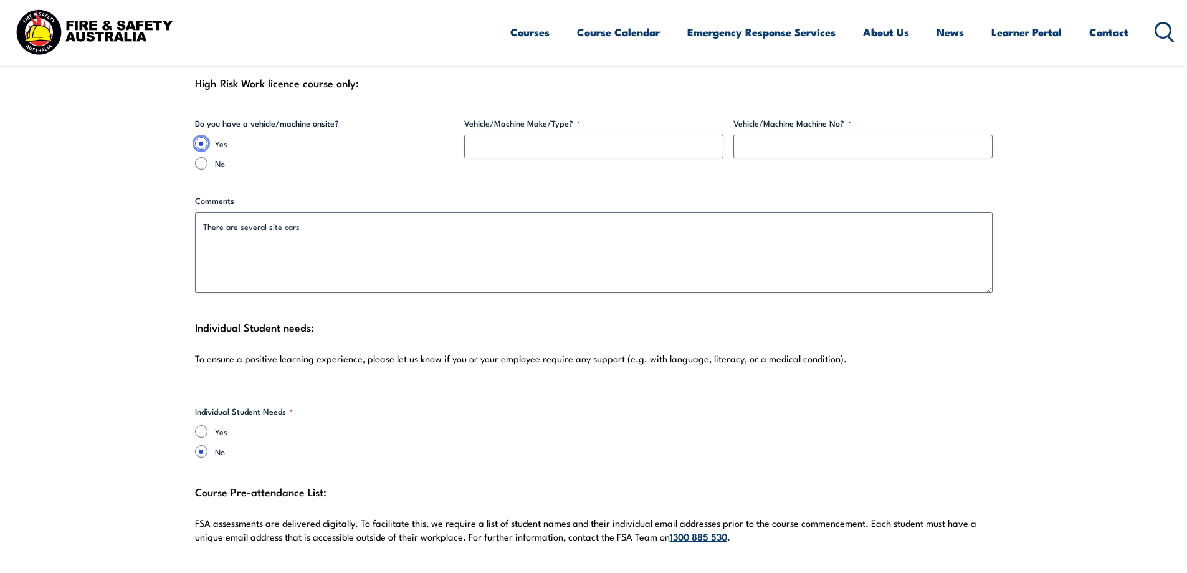
scroll to position [2929, 0]
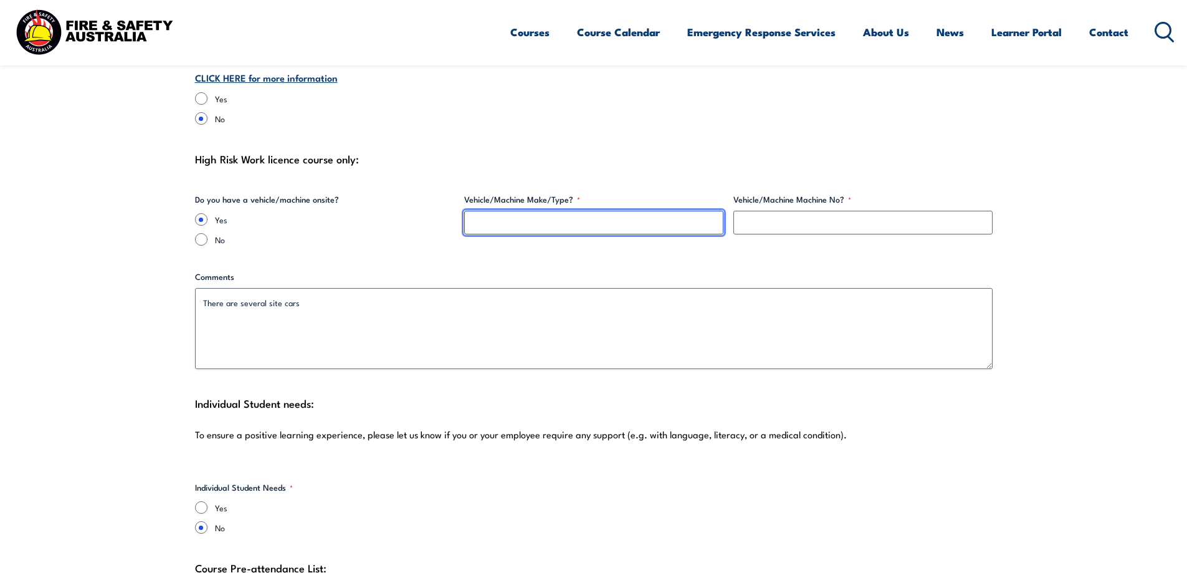
click at [523, 212] on input "Vehicle/Machine Make/Type? *" at bounding box center [593, 223] width 259 height 24
type input "Utes"
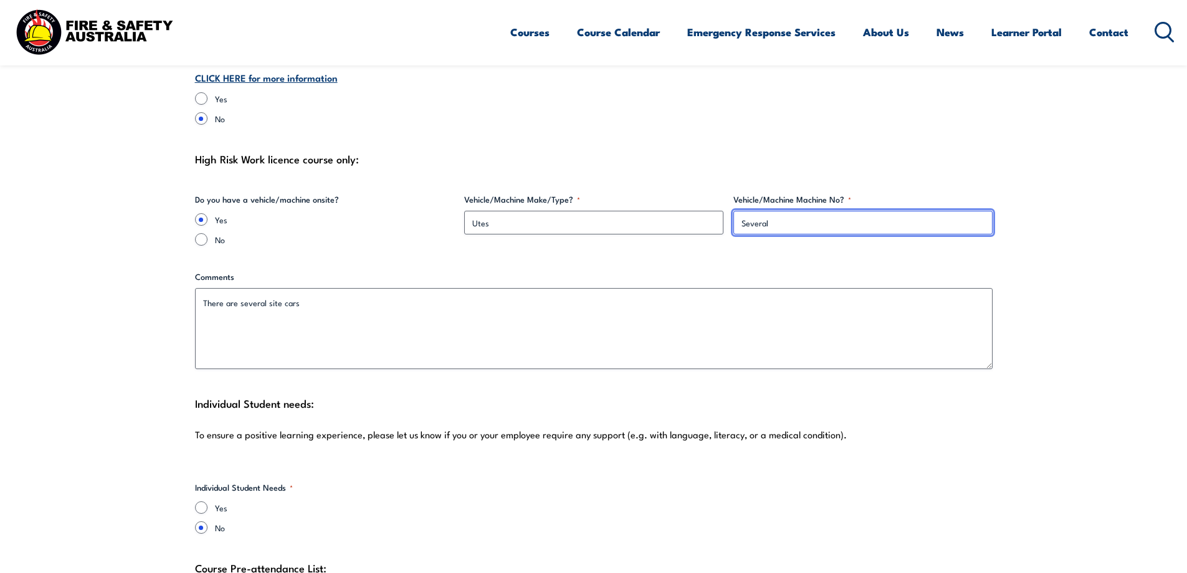
type input "Several"
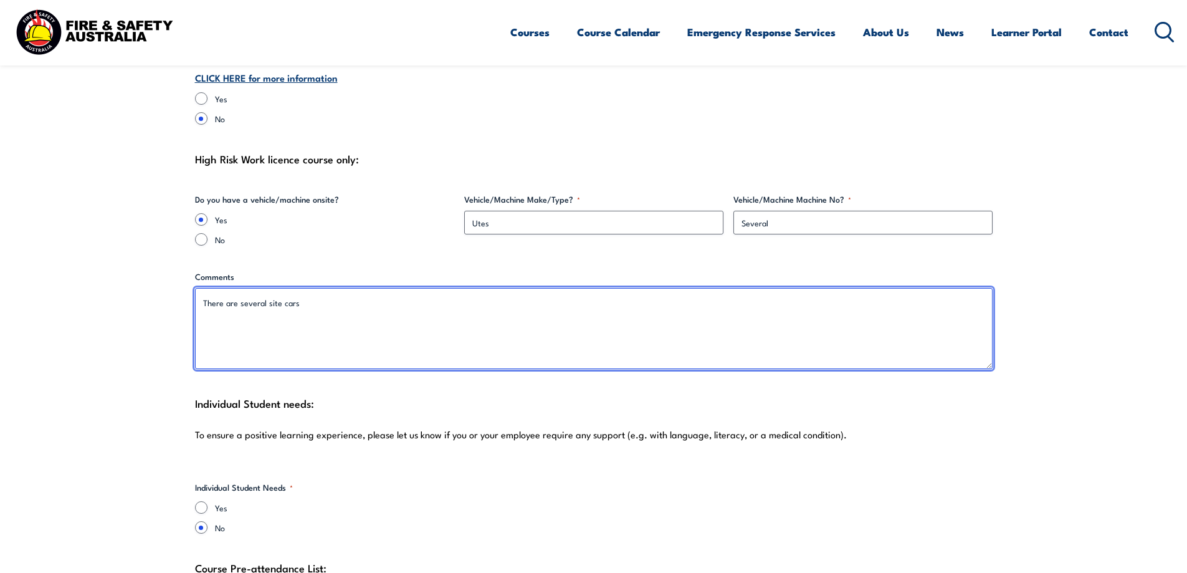
click at [387, 288] on textarea "There are several site cars" at bounding box center [594, 328] width 798 height 81
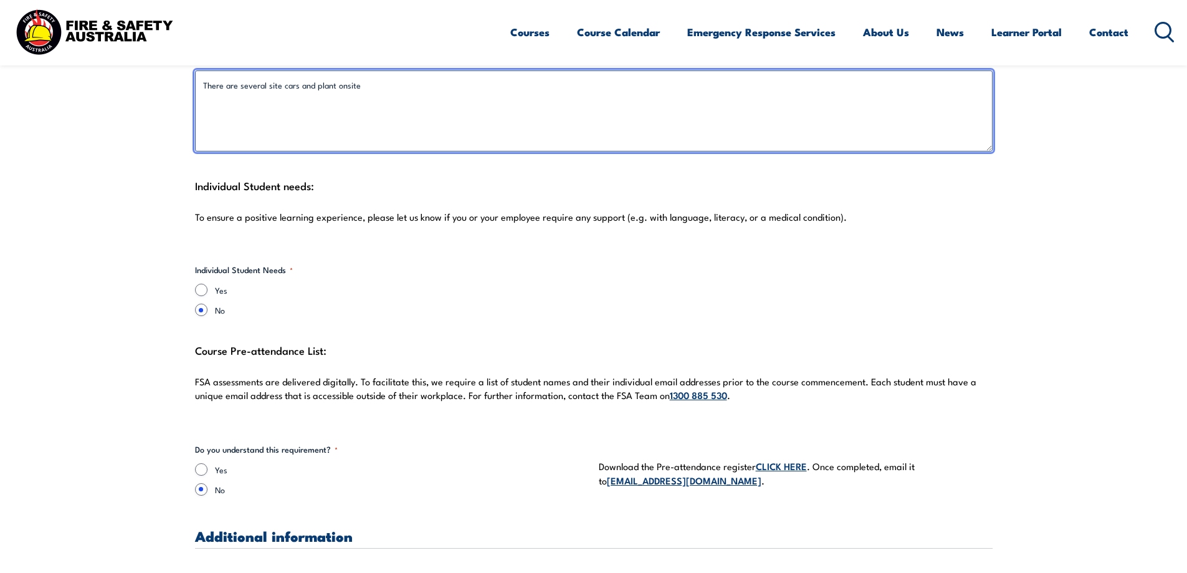
scroll to position [3178, 0]
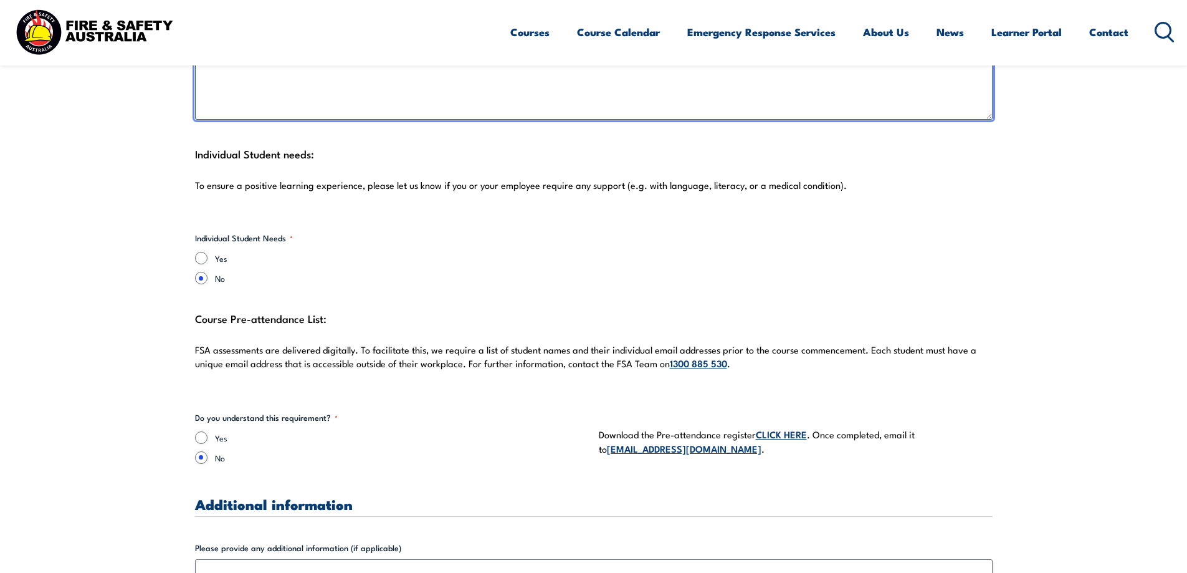
type textarea "There are several site cars and plant onsite"
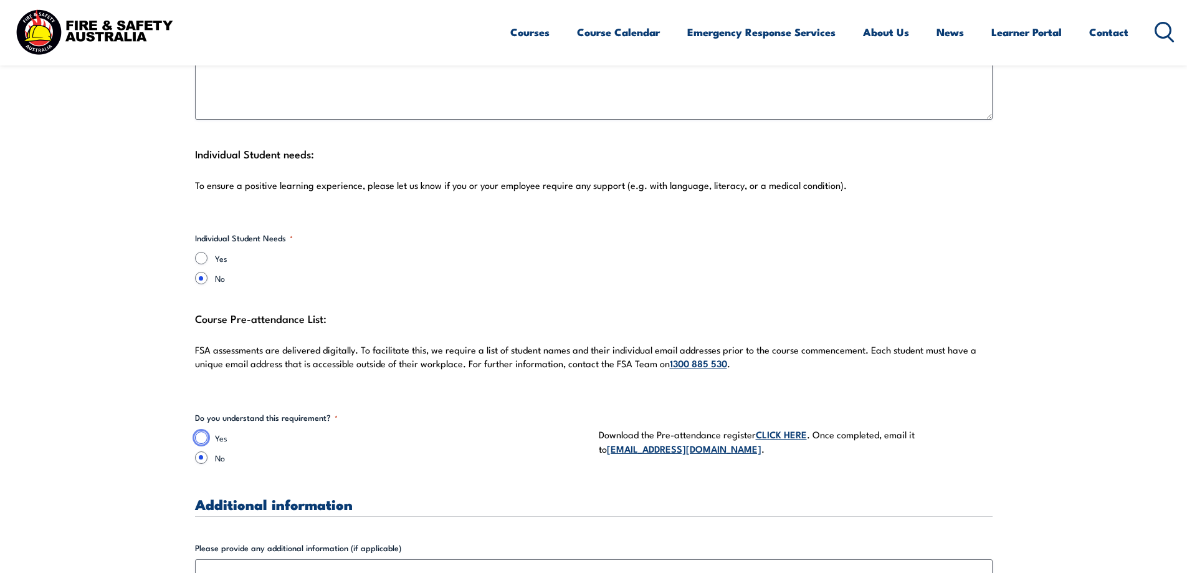
click at [206, 431] on input "Yes" at bounding box center [201, 437] width 12 height 12
radio input "true"
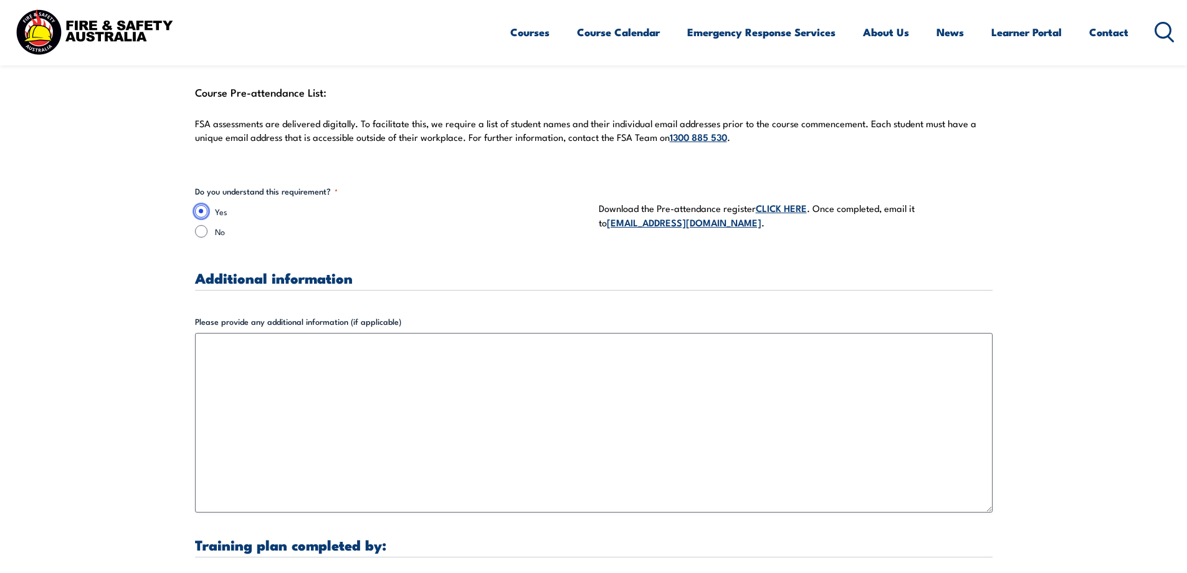
scroll to position [3427, 0]
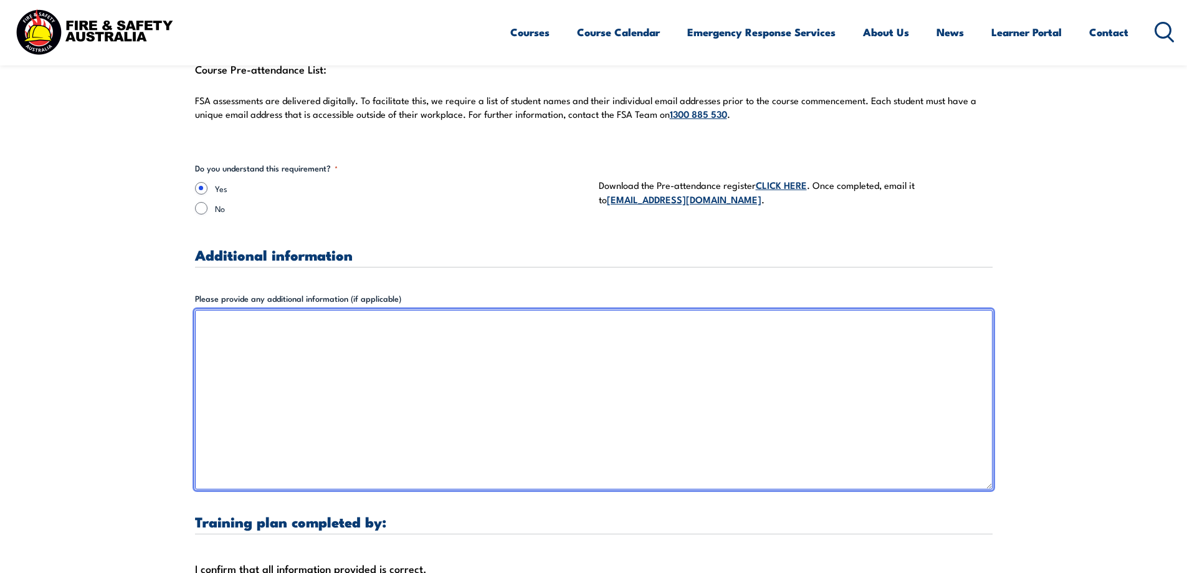
click at [360, 332] on textarea "Please provide any additional information (if applicable)" at bounding box center [594, 399] width 798 height 179
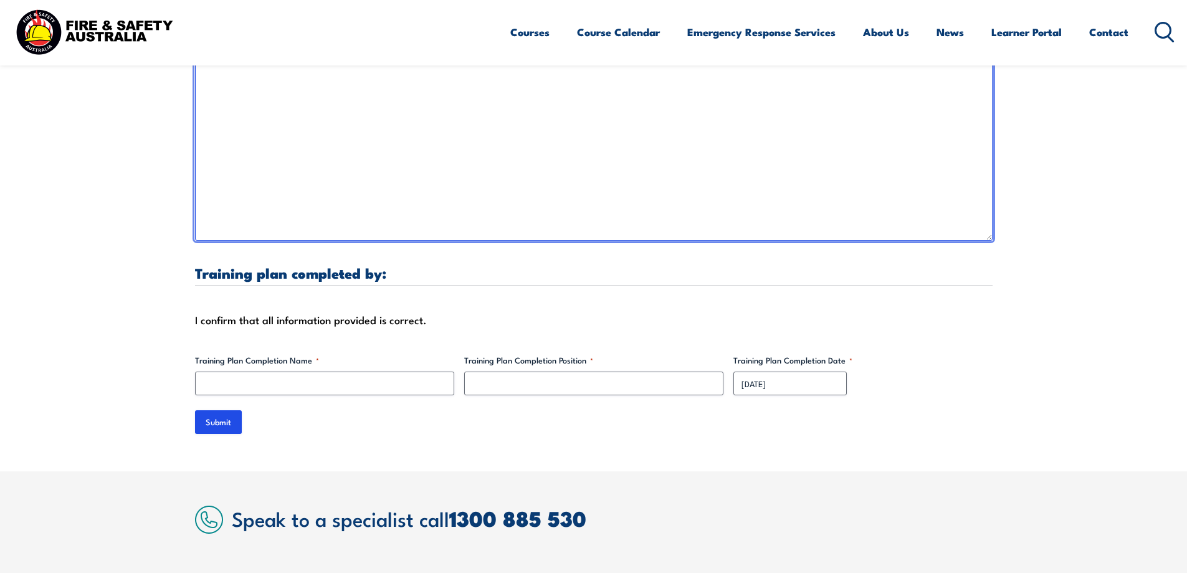
scroll to position [3677, 0]
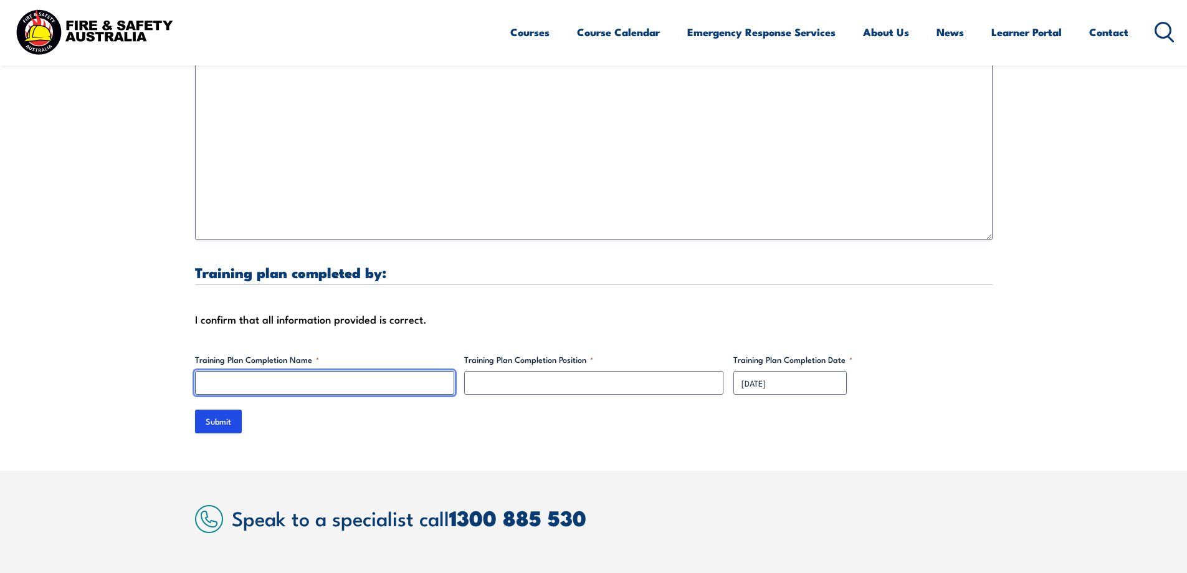
click at [284, 371] on input "Training Plan Completion Name *" at bounding box center [324, 383] width 259 height 24
type input "[PERSON_NAME]"
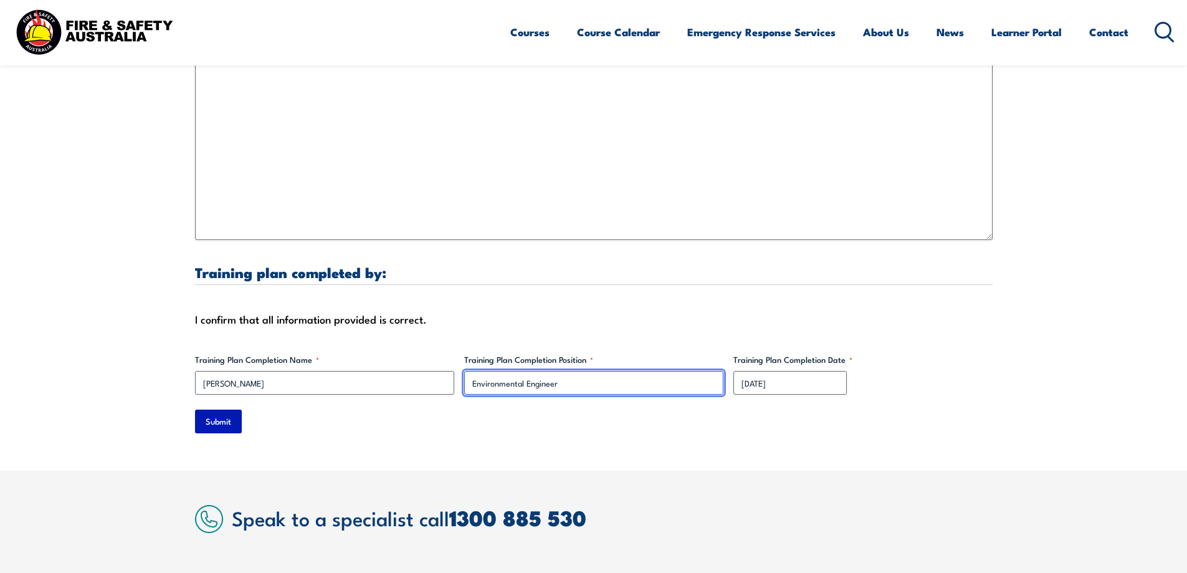
type input "Environmental Engineer"
click at [197, 414] on input "Submit" at bounding box center [218, 421] width 47 height 24
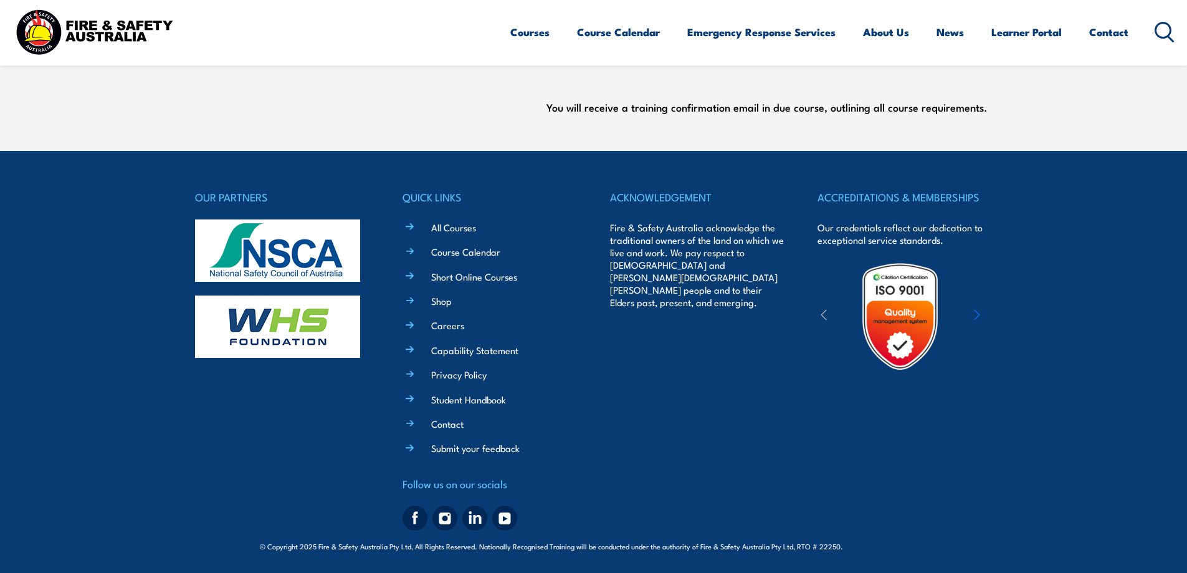
scroll to position [0, 0]
